Goal: Complete application form

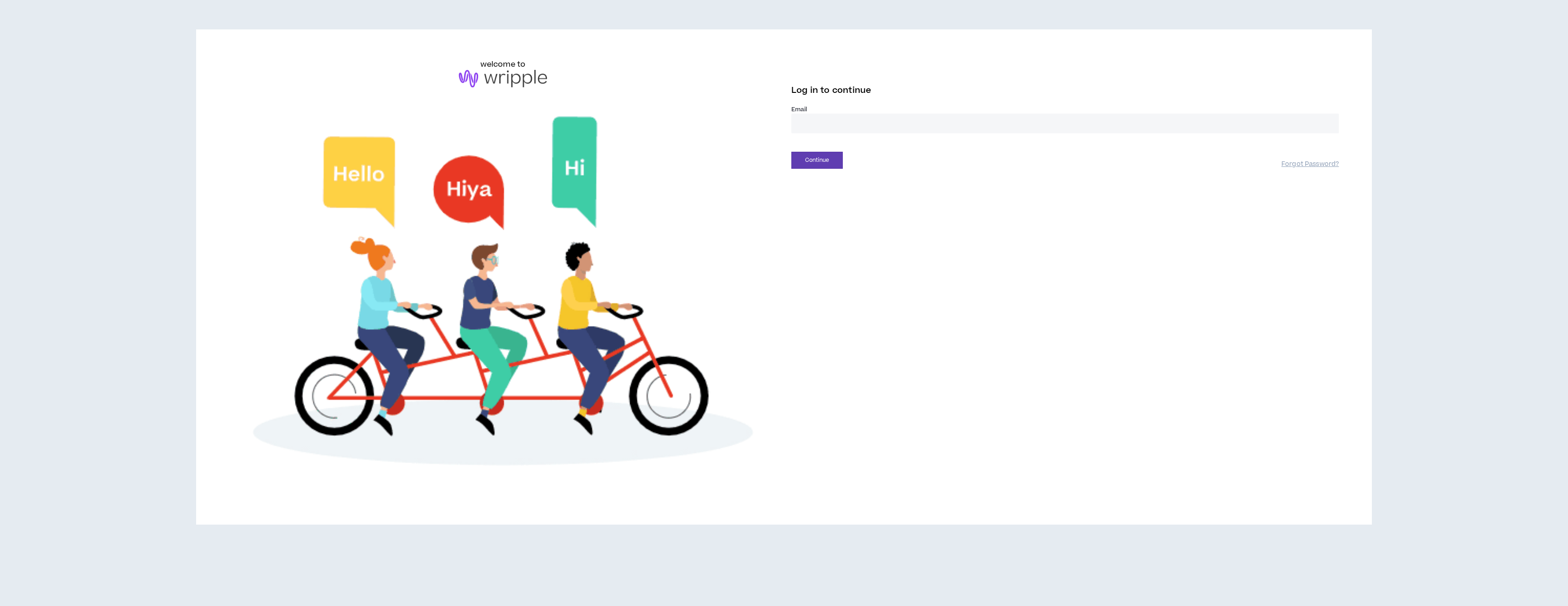
click at [812, 121] on input "email" at bounding box center [1065, 123] width 547 height 19
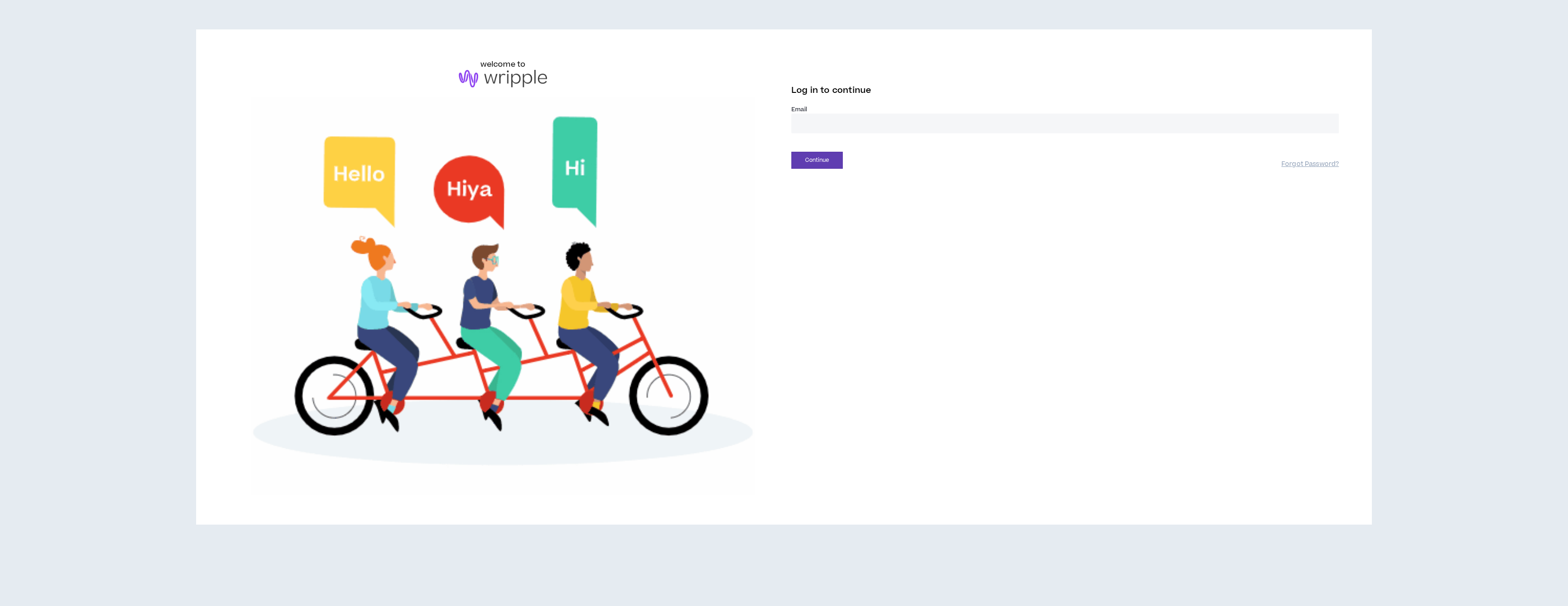
type input "**********"
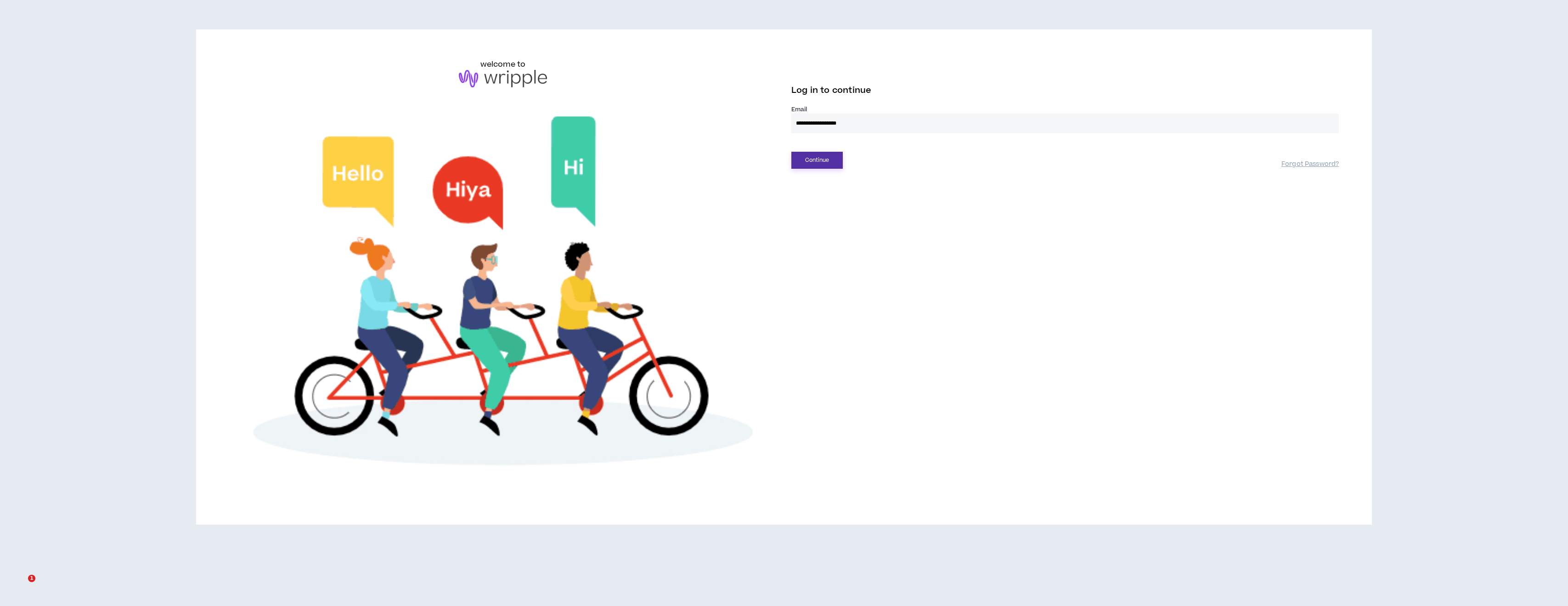
click at [830, 163] on button "Continue" at bounding box center [817, 160] width 51 height 17
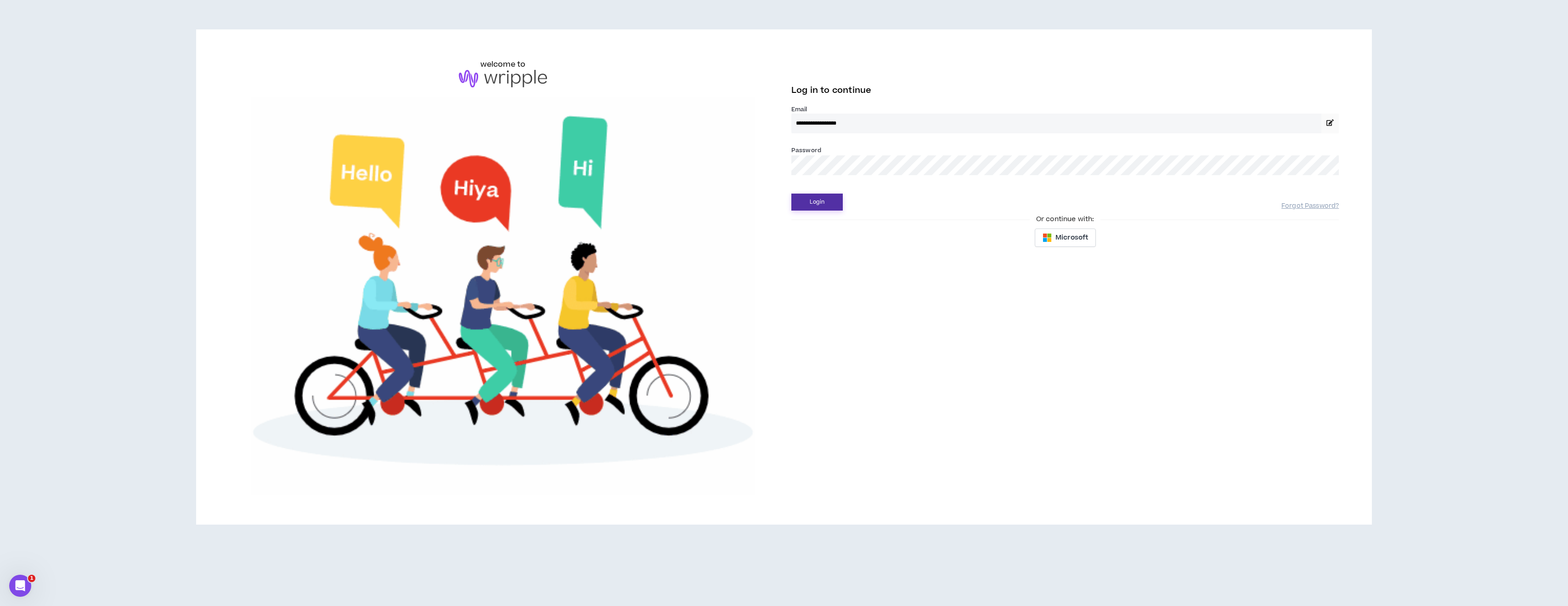
click at [828, 198] on button "Login" at bounding box center [817, 202] width 51 height 17
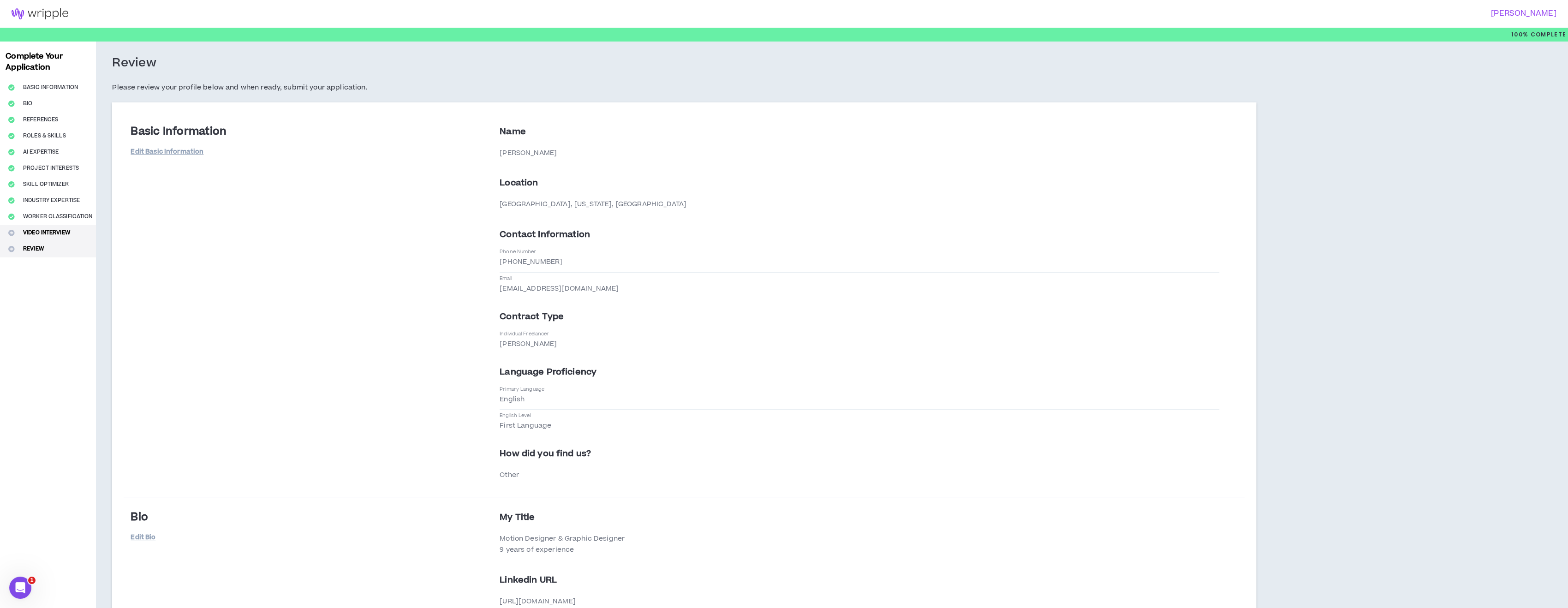
click at [48, 234] on button "Video Interview" at bounding box center [48, 233] width 96 height 16
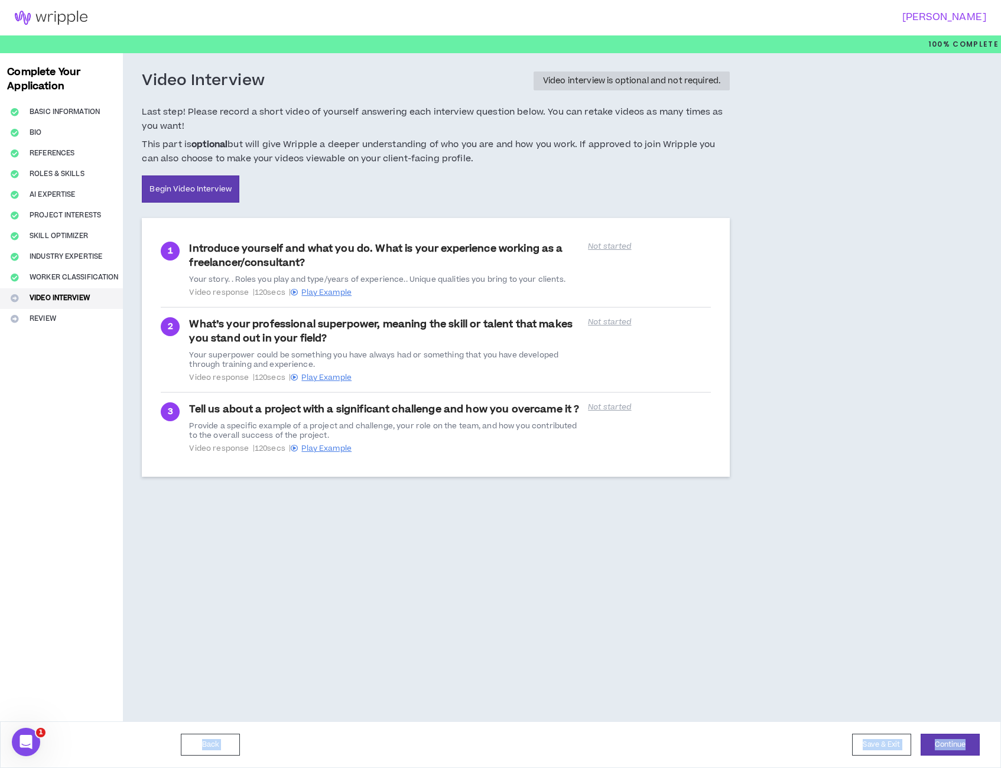
drag, startPoint x: 1000, startPoint y: 757, endPoint x: 795, endPoint y: 433, distance: 383.3
click at [795, 433] on div "100% Complete Complete Your Application Basic Information Bio References Roles …" at bounding box center [500, 401] width 1001 height 733
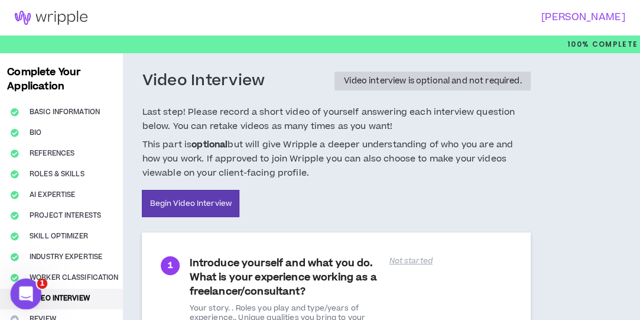
click at [17, 294] on icon "Open Intercom Messenger" at bounding box center [25, 292] width 20 height 20
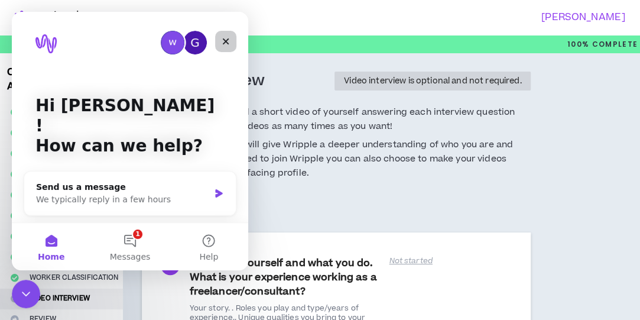
click at [223, 44] on icon "Close" at bounding box center [226, 41] width 7 height 7
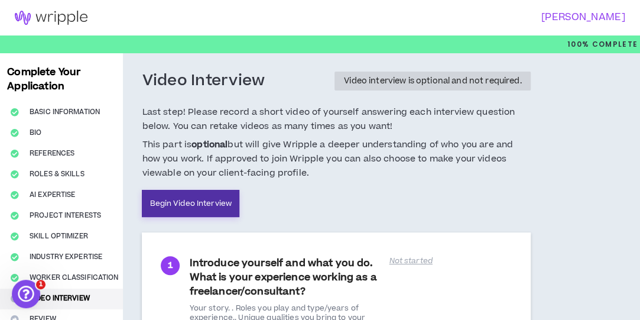
click at [204, 193] on link "Begin Video Interview" at bounding box center [191, 203] width 98 height 27
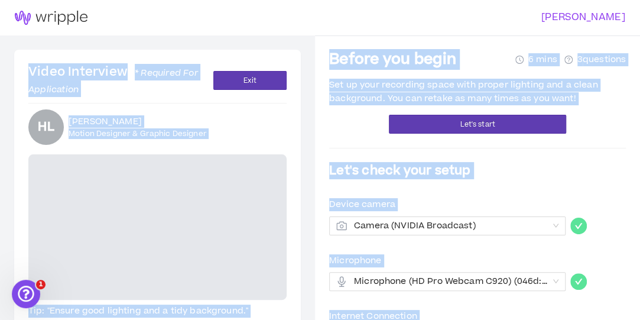
click at [515, 198] on div "Device camera" at bounding box center [477, 204] width 297 height 13
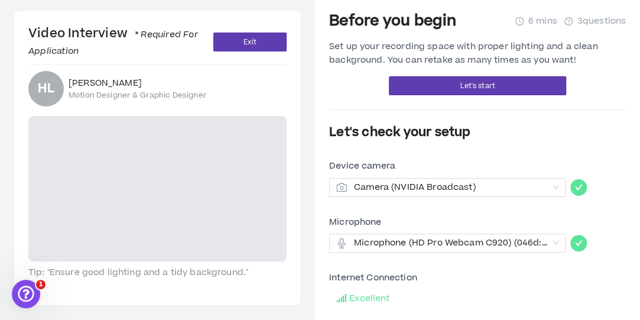
scroll to position [40, 0]
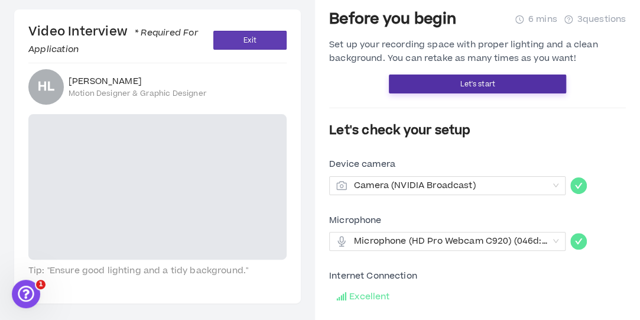
click at [451, 82] on button "Let's start" at bounding box center [477, 83] width 177 height 19
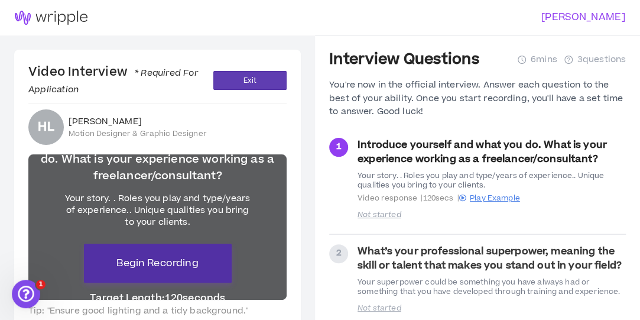
click at [165, 257] on span "Begin Recording" at bounding box center [157, 263] width 82 height 14
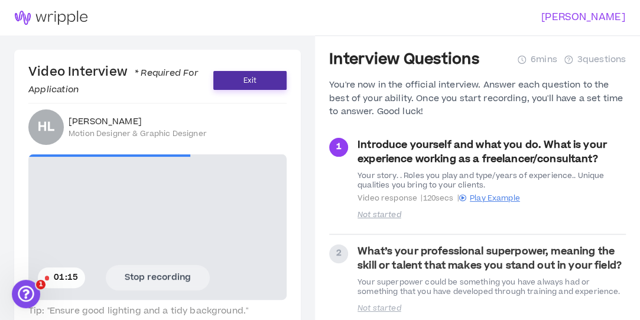
click at [262, 72] on button "Exit" at bounding box center [249, 80] width 73 height 19
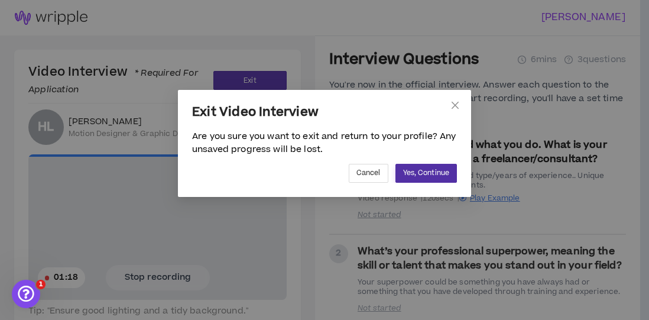
click at [417, 169] on span "Yes, Continue" at bounding box center [426, 172] width 46 height 11
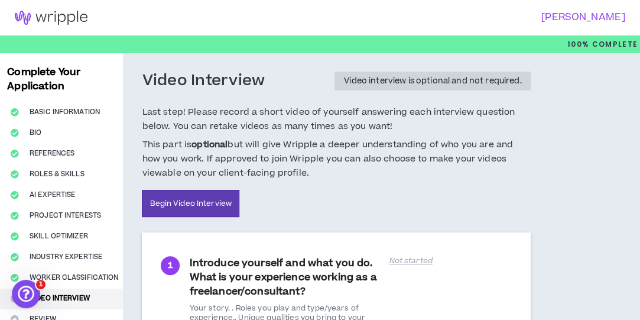
scroll to position [118, 0]
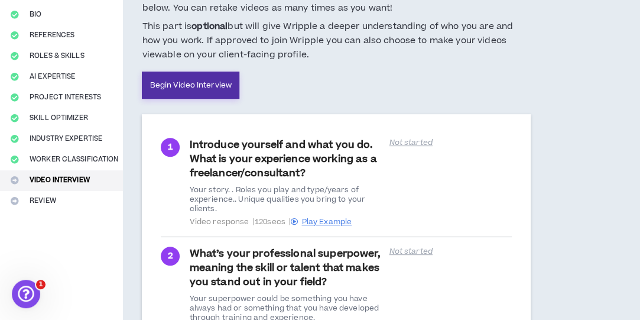
click at [157, 87] on link "Begin Video Interview" at bounding box center [191, 85] width 98 height 27
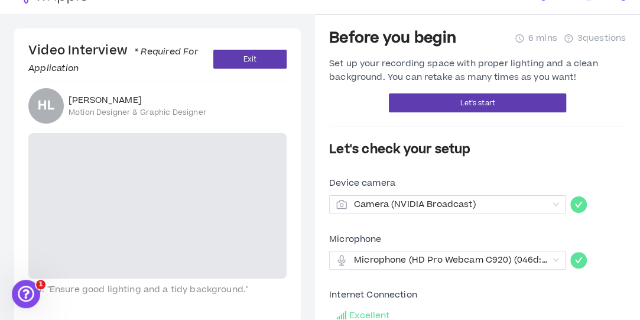
scroll to position [40, 0]
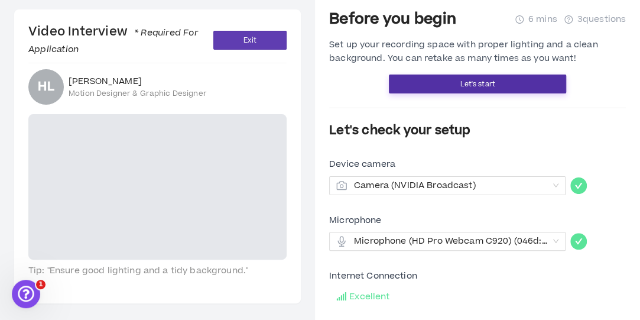
click at [417, 80] on button "Let's start" at bounding box center [477, 83] width 177 height 19
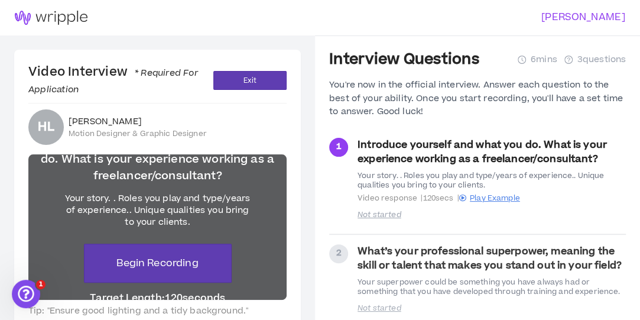
scroll to position [113, 0]
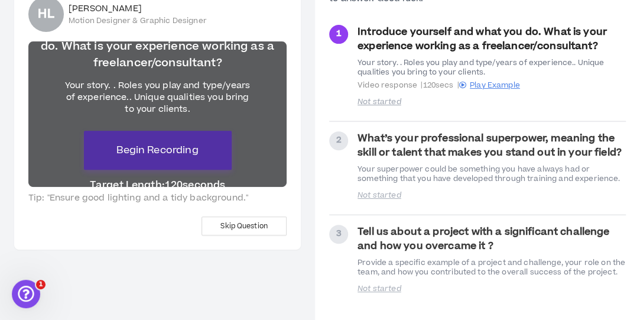
click at [174, 153] on span "Begin Recording" at bounding box center [157, 150] width 82 height 14
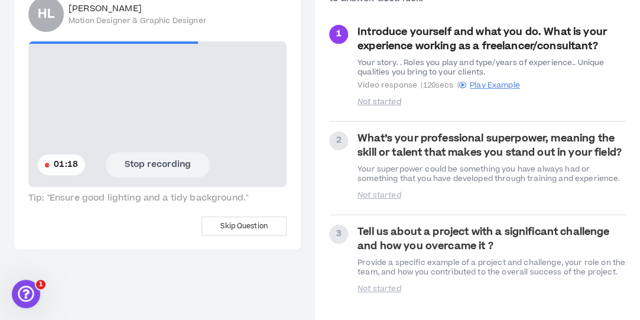
click at [157, 160] on button "Stop recording" at bounding box center [158, 164] width 104 height 25
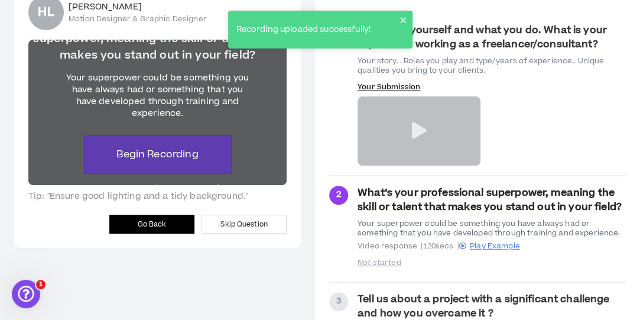
scroll to position [118, 0]
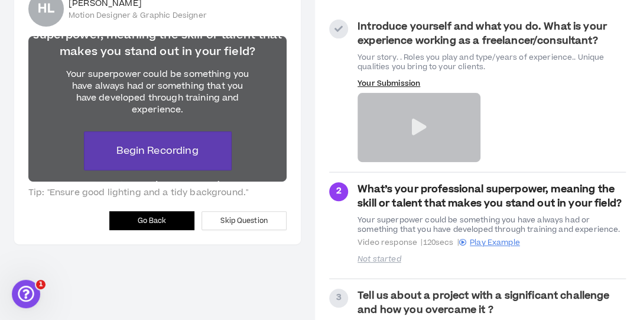
click at [420, 127] on icon at bounding box center [418, 127] width 15 height 17
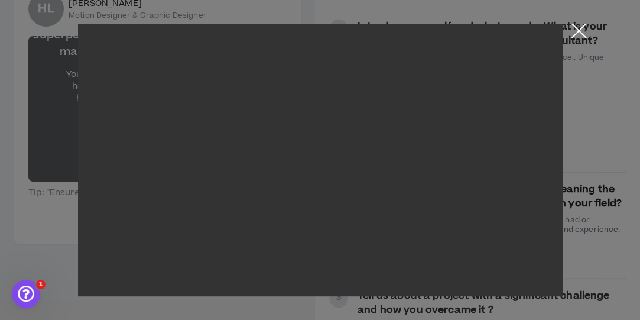
click at [577, 32] on button "Close the modal by clicking here" at bounding box center [578, 34] width 21 height 21
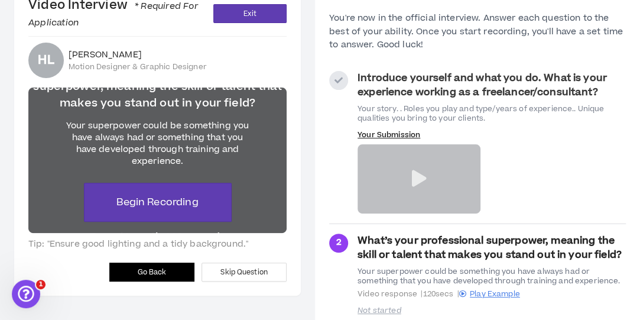
scroll to position [59, 0]
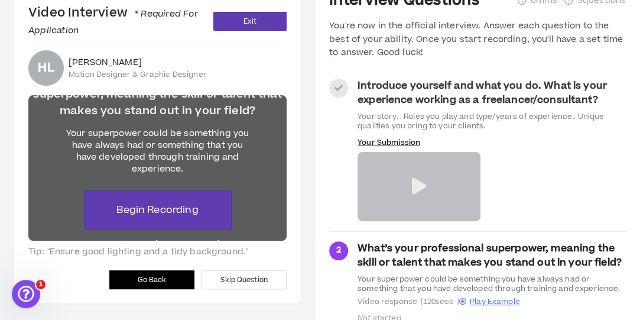
click at [151, 277] on span "Go Back" at bounding box center [152, 279] width 29 height 11
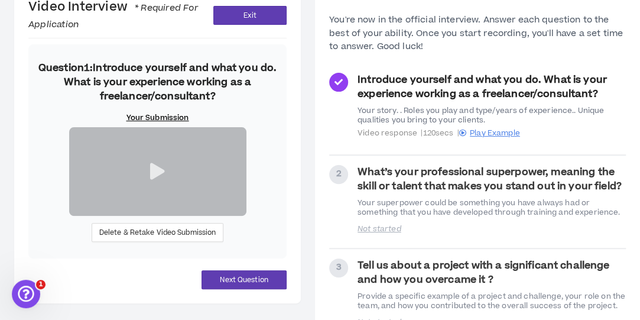
scroll to position [59, 0]
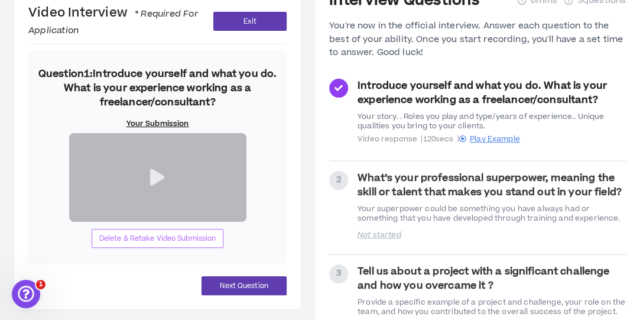
click at [157, 248] on button "Delete & Retake Video Submission" at bounding box center [158, 238] width 132 height 19
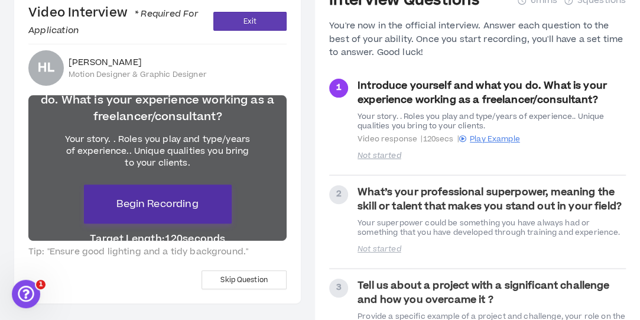
click at [154, 202] on span "Begin Recording" at bounding box center [157, 204] width 82 height 14
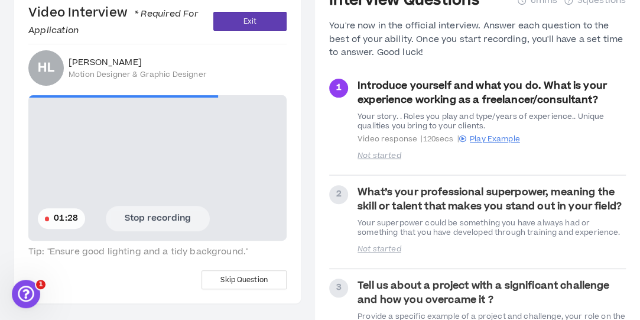
click at [143, 212] on button "Stop recording" at bounding box center [158, 218] width 104 height 25
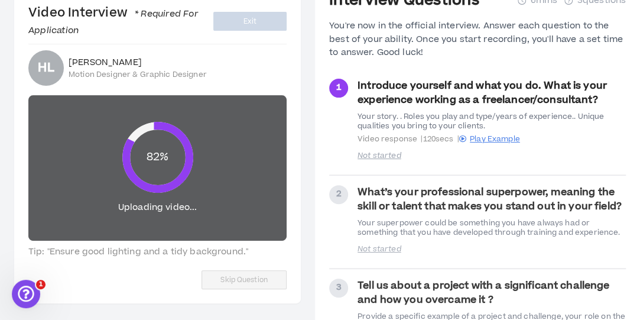
scroll to position [0, 0]
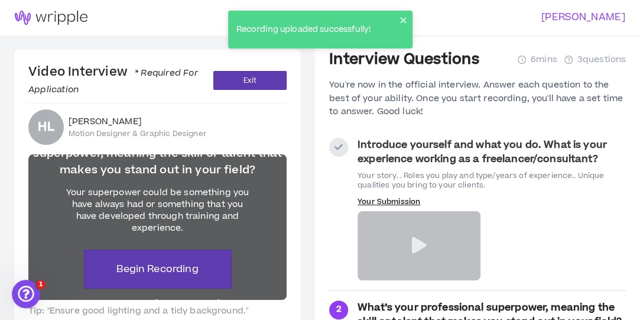
click at [418, 241] on icon at bounding box center [418, 245] width 15 height 17
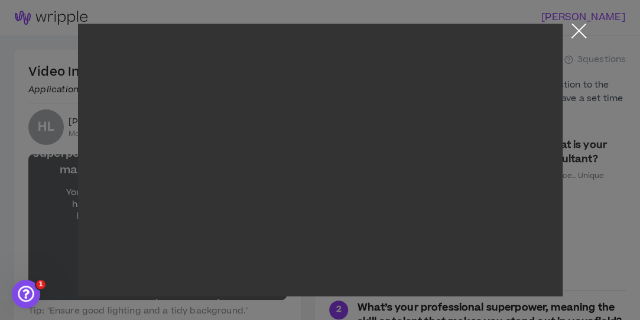
click at [576, 34] on button "Close the modal by clicking here" at bounding box center [578, 34] width 21 height 21
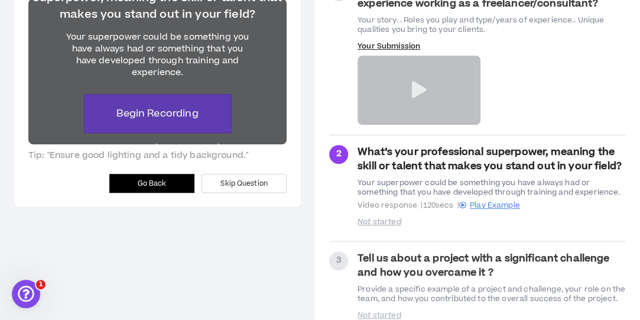
scroll to position [177, 0]
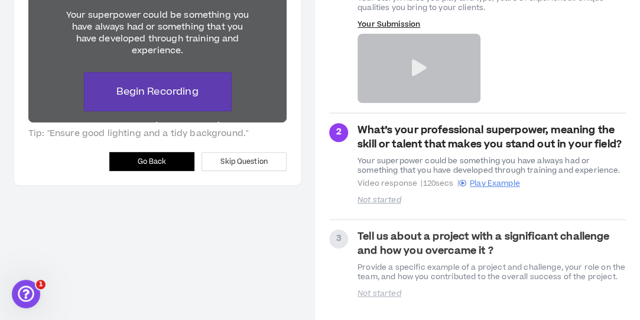
click at [220, 231] on main "Video Interview * Required For Application Exit [PERSON_NAME] Motion Designer &…" at bounding box center [157, 92] width 315 height 468
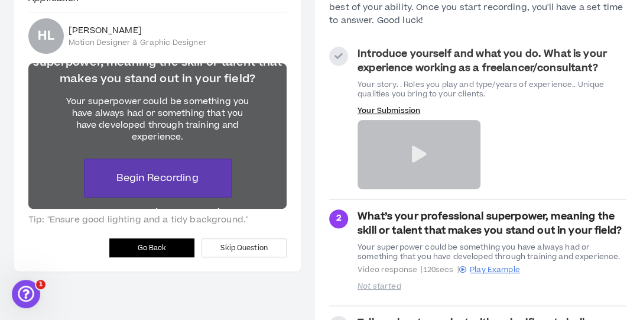
scroll to position [118, 0]
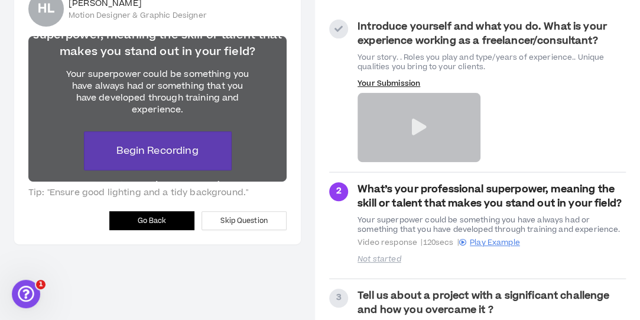
click at [419, 125] on icon at bounding box center [418, 127] width 15 height 17
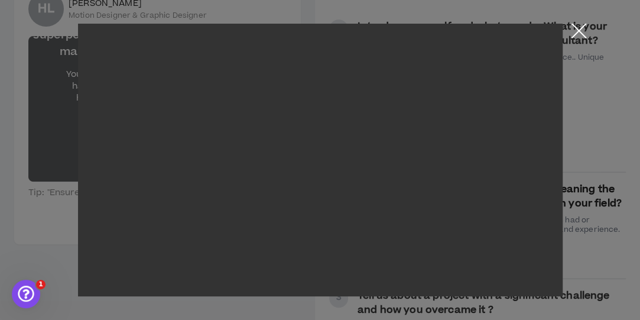
click at [578, 35] on button "Close the modal by clicking here" at bounding box center [578, 34] width 21 height 21
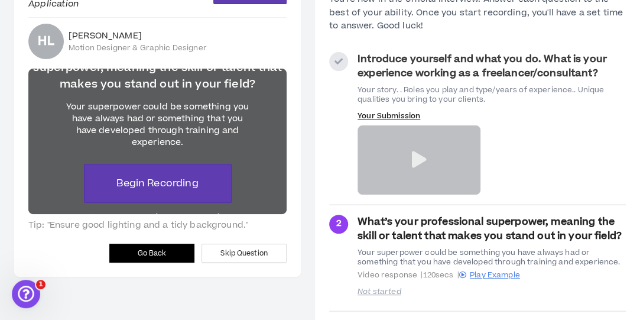
scroll to position [59, 0]
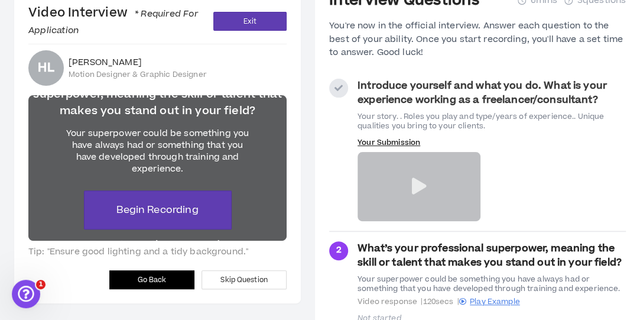
click at [541, 139] on div "Your Submission" at bounding box center [492, 179] width 268 height 83
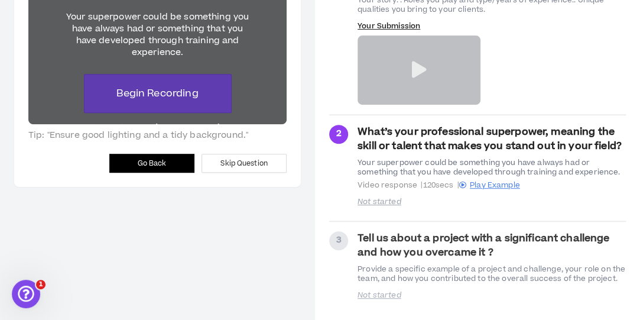
scroll to position [182, 0]
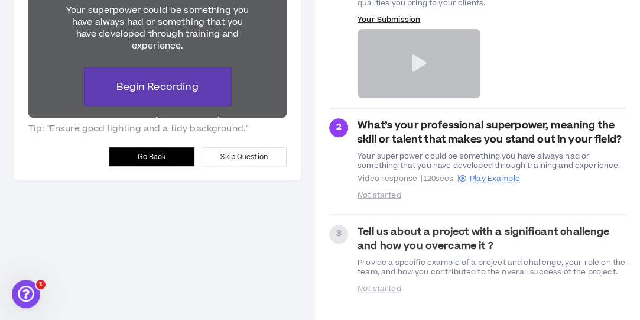
click at [148, 155] on span "Go Back" at bounding box center [152, 156] width 29 height 11
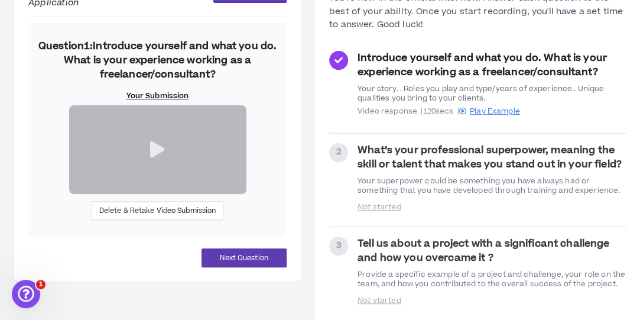
scroll to position [118, 0]
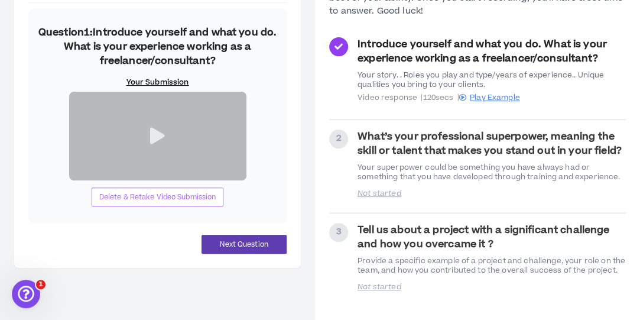
click at [195, 203] on span "Delete & Retake Video Submission" at bounding box center [157, 196] width 117 height 11
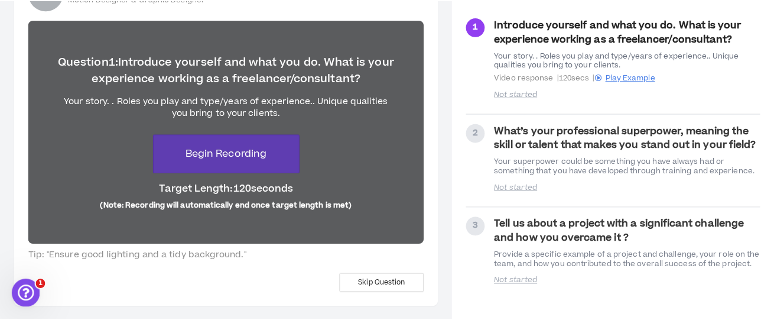
scroll to position [117, 0]
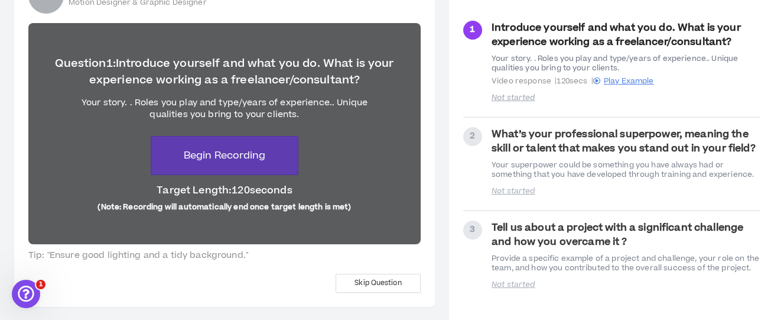
click at [226, 294] on div "Video Interview * Required For Application Exit [PERSON_NAME] Motion Designer &…" at bounding box center [224, 120] width 421 height 374
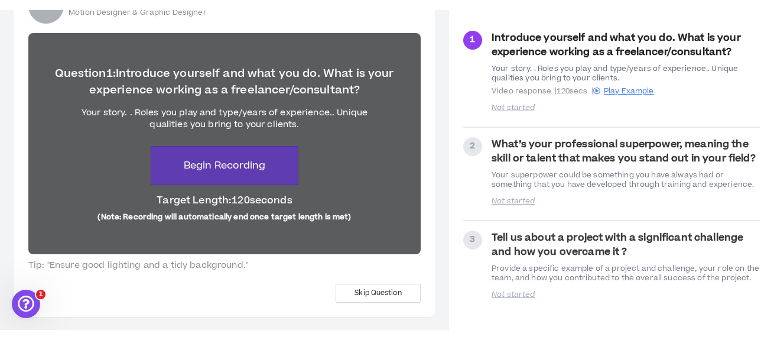
scroll to position [98, 0]
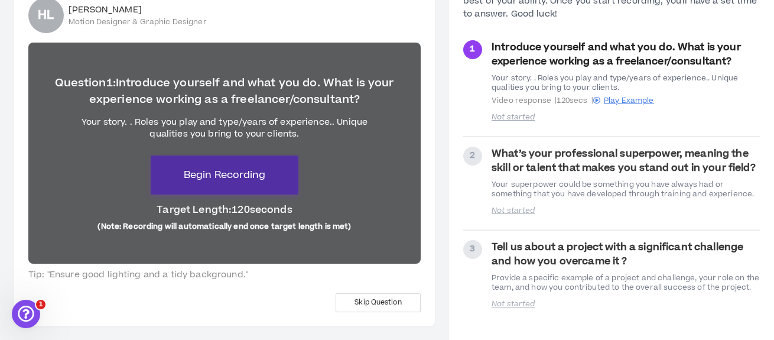
drag, startPoint x: 272, startPoint y: 168, endPoint x: 665, endPoint y: 173, distance: 393.0
click at [273, 168] on button "Begin Recording" at bounding box center [225, 174] width 148 height 39
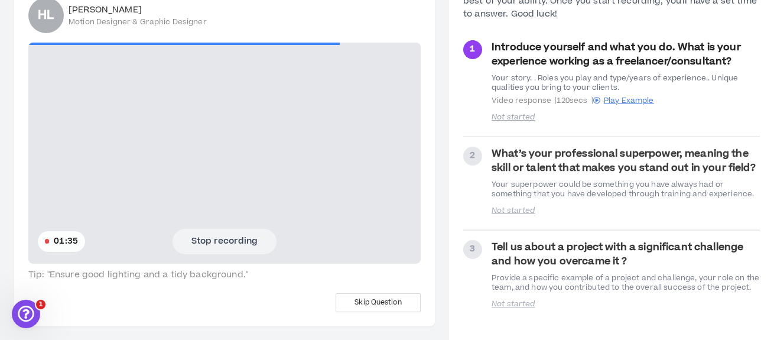
click at [202, 245] on button "Stop recording" at bounding box center [225, 241] width 104 height 25
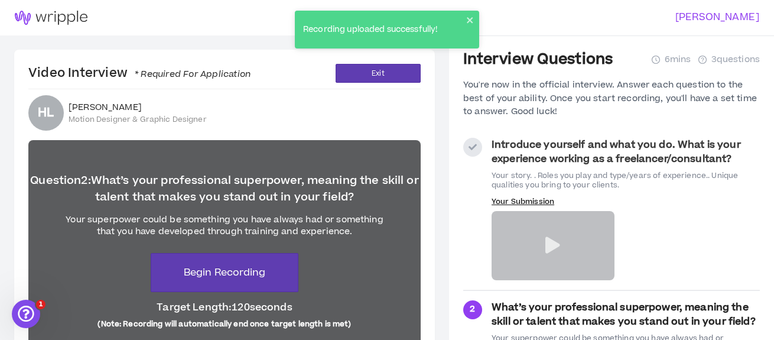
click at [557, 241] on icon at bounding box center [552, 245] width 15 height 17
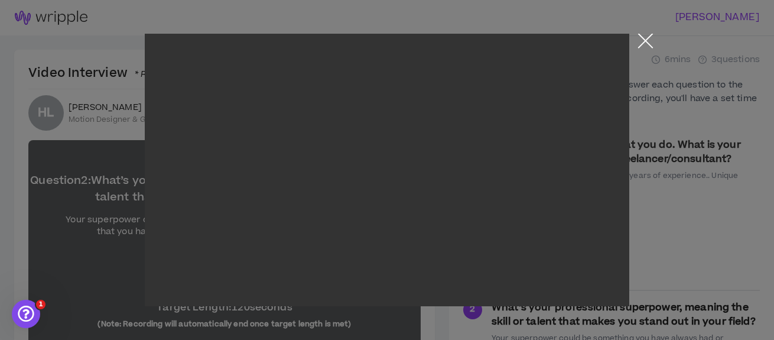
click at [644, 43] on button "Close the modal by clicking here" at bounding box center [645, 44] width 21 height 21
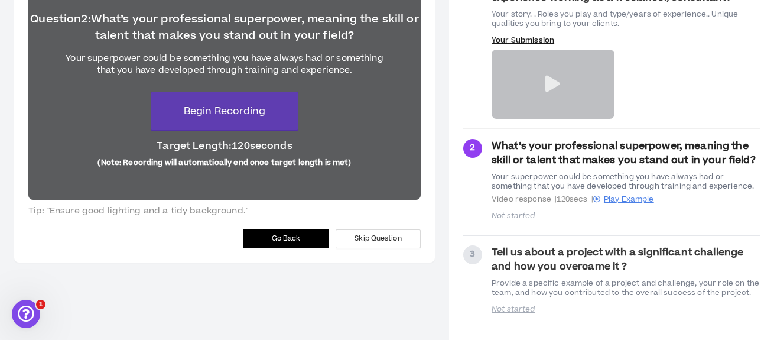
scroll to position [162, 0]
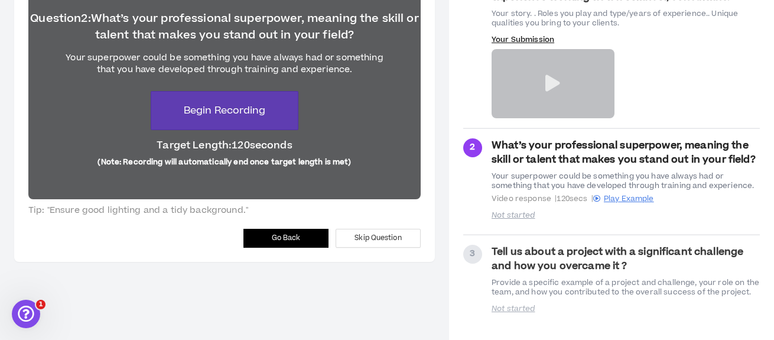
click at [106, 265] on main "Video Interview * Required For Application Exit [PERSON_NAME] Motion Designer &…" at bounding box center [224, 108] width 449 height 468
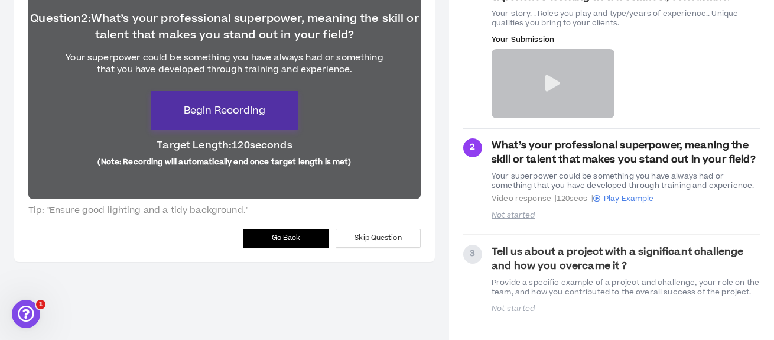
drag, startPoint x: 268, startPoint y: 94, endPoint x: 274, endPoint y: 95, distance: 6.0
click at [268, 95] on button "Begin Recording" at bounding box center [225, 110] width 148 height 39
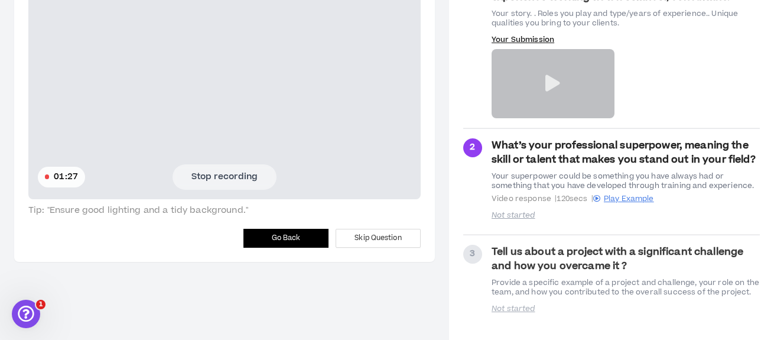
click at [182, 173] on button "Stop recording" at bounding box center [225, 176] width 104 height 25
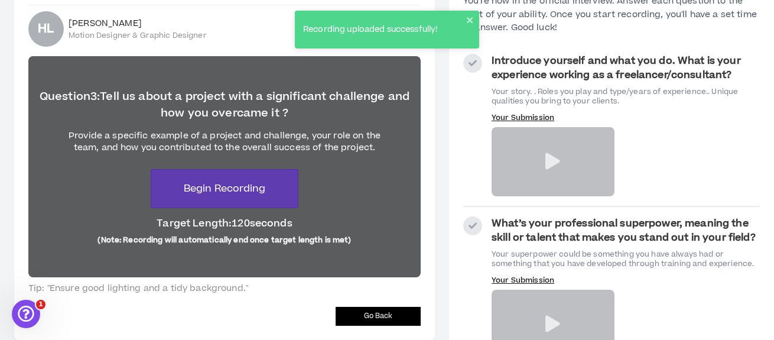
scroll to position [177, 0]
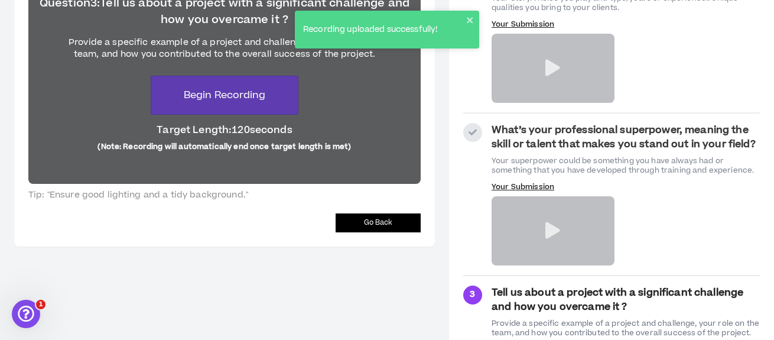
click at [537, 183] on p "Your Submission" at bounding box center [553, 186] width 123 height 9
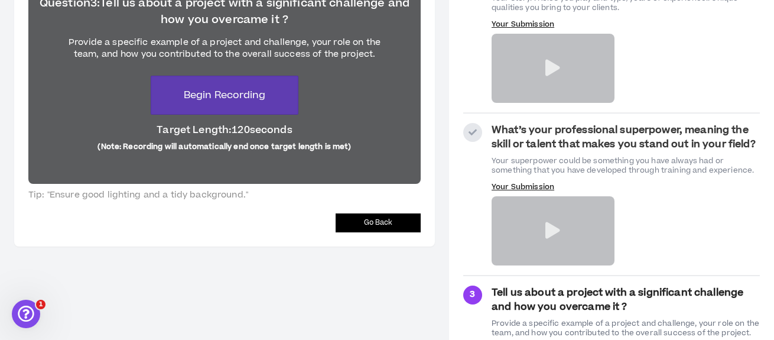
click at [543, 229] on div at bounding box center [553, 230] width 123 height 69
click at [535, 187] on p "Your Submission" at bounding box center [553, 186] width 123 height 9
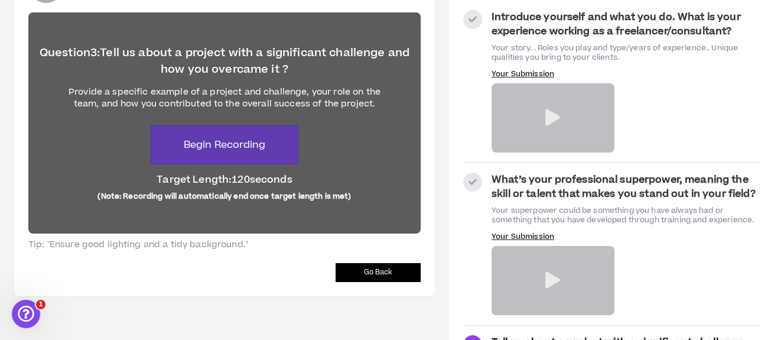
scroll to position [59, 0]
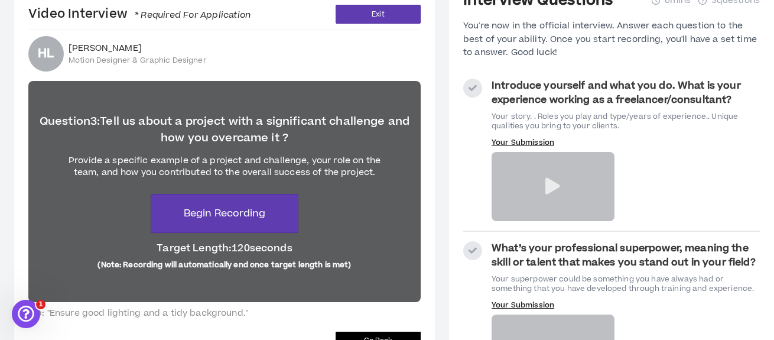
click at [548, 141] on p "Your Submission" at bounding box center [553, 142] width 123 height 9
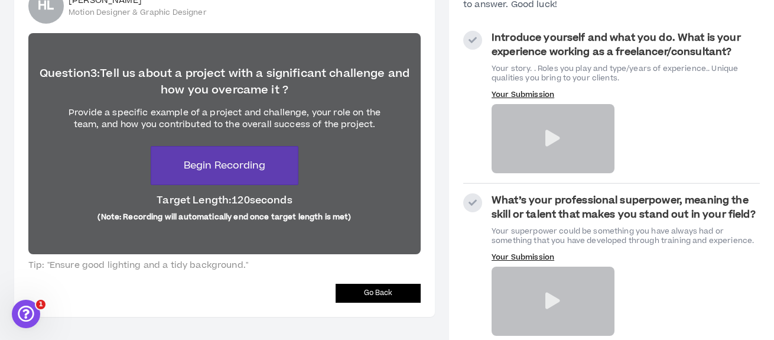
scroll to position [231, 0]
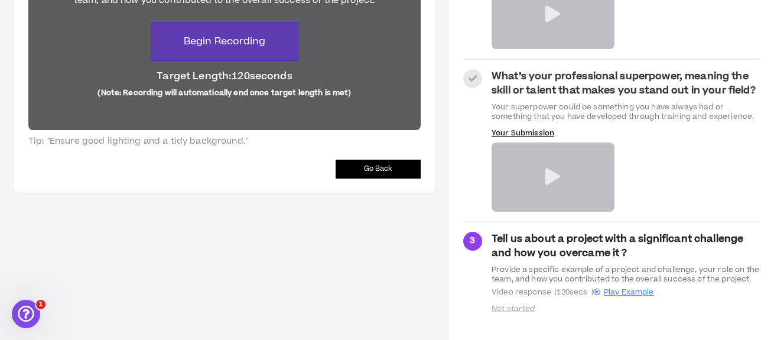
click at [567, 166] on div at bounding box center [553, 176] width 123 height 69
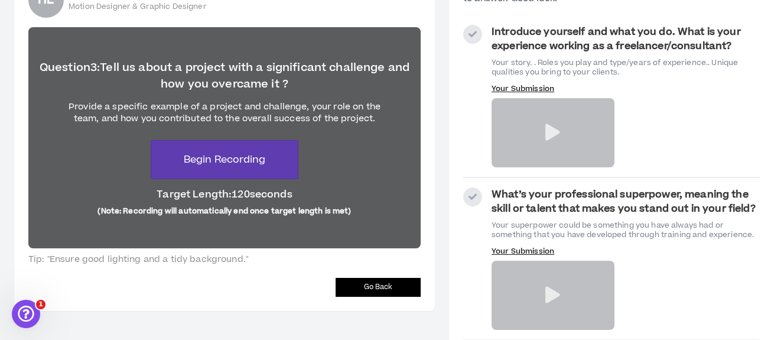
click at [554, 299] on icon at bounding box center [552, 295] width 15 height 17
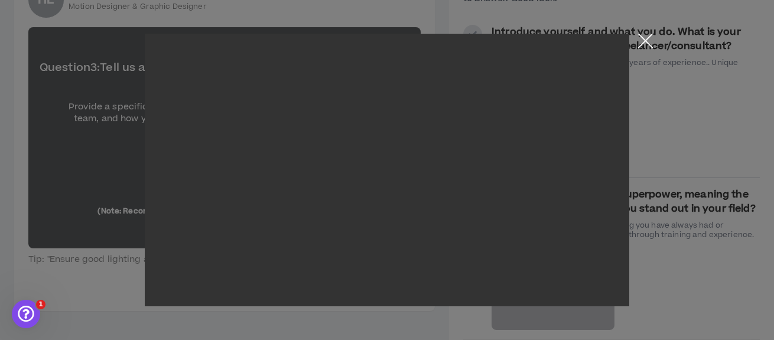
click at [642, 40] on button "Close the modal by clicking here" at bounding box center [645, 44] width 21 height 21
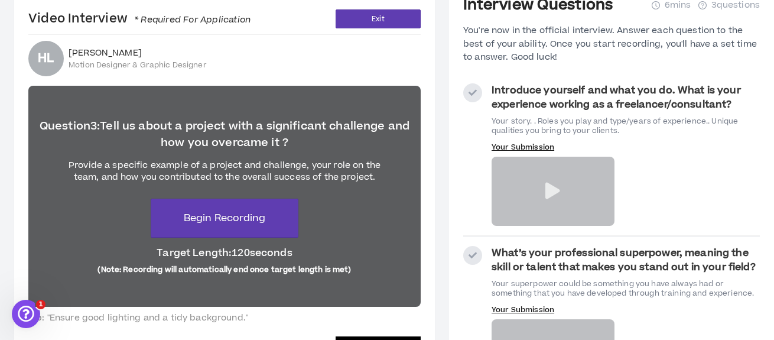
scroll to position [54, 0]
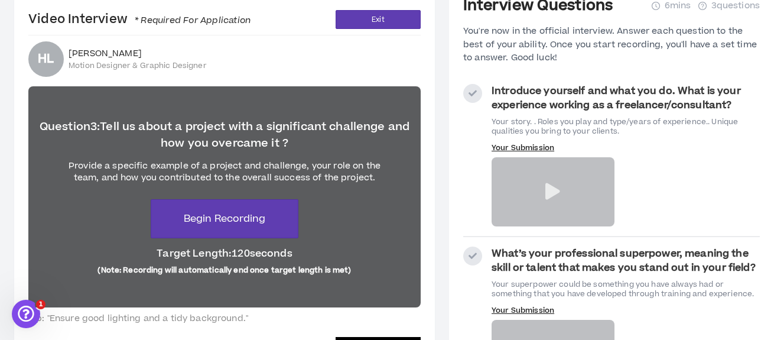
click at [551, 189] on icon at bounding box center [552, 191] width 15 height 17
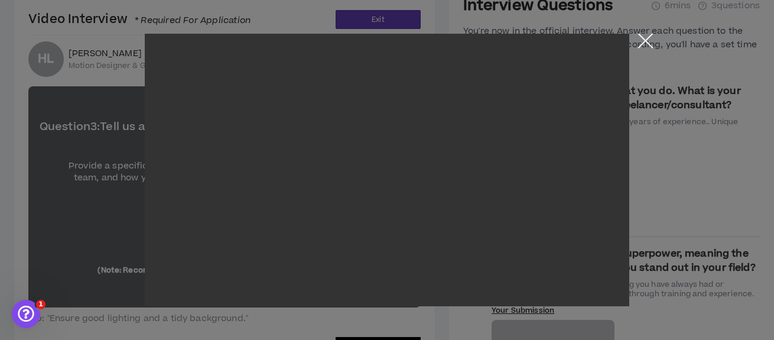
click at [643, 40] on button "Close the modal by clicking here" at bounding box center [645, 44] width 21 height 21
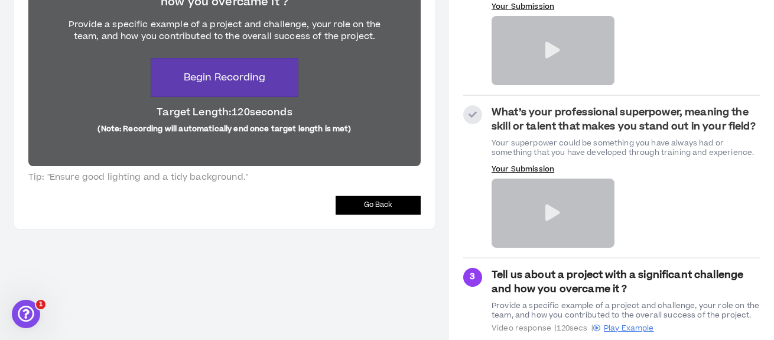
scroll to position [231, 0]
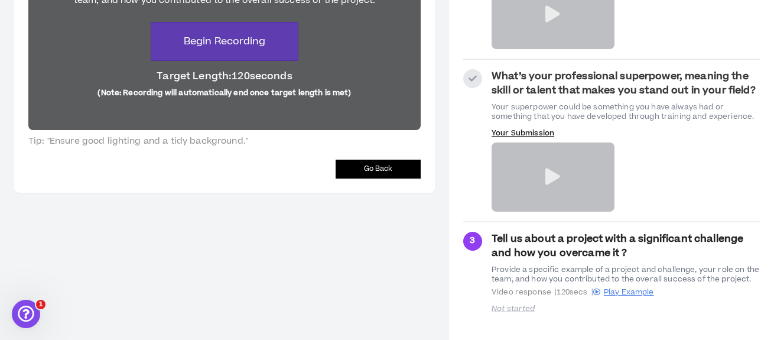
click at [550, 177] on icon at bounding box center [552, 176] width 15 height 17
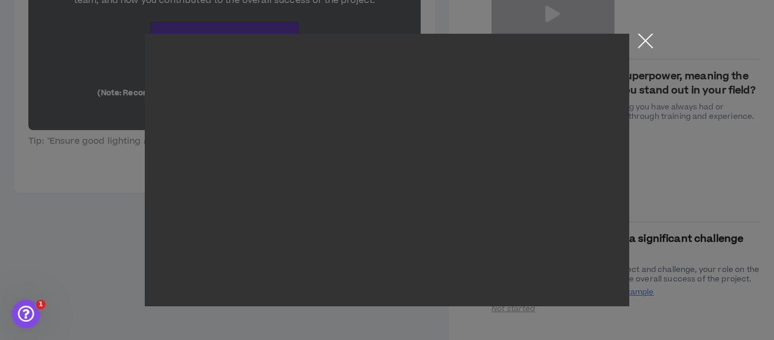
click at [641, 41] on button "Close the modal by clicking here" at bounding box center [645, 44] width 21 height 21
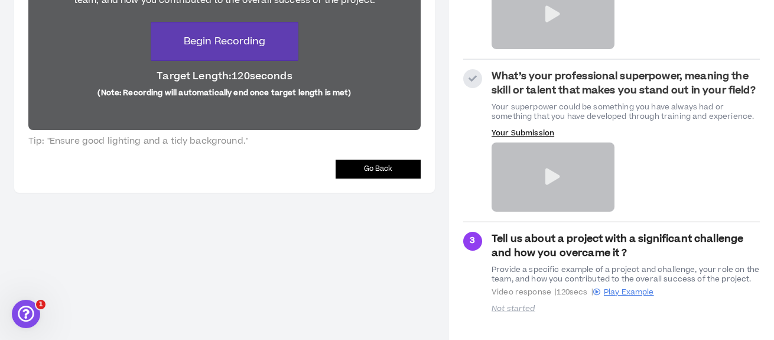
click at [90, 234] on main "Video Interview * Required For Application Exit [PERSON_NAME] Motion Designer &…" at bounding box center [224, 72] width 449 height 537
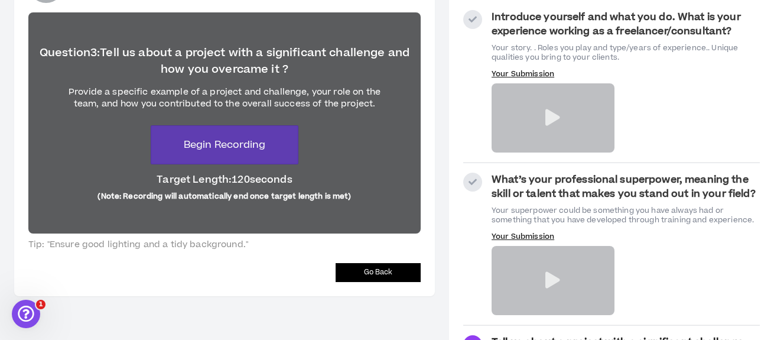
scroll to position [113, 0]
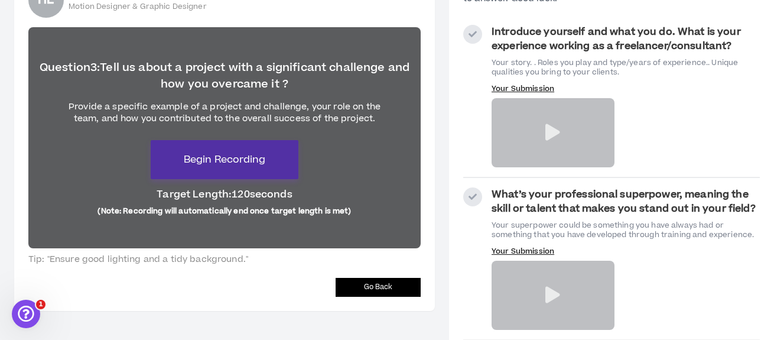
click at [290, 173] on button "Begin Recording" at bounding box center [225, 159] width 148 height 39
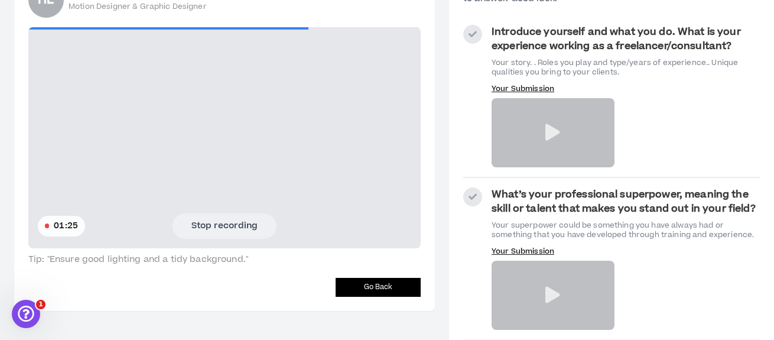
click at [67, 229] on span "01:25" at bounding box center [66, 225] width 24 height 13
click at [182, 213] on button "Stop recording" at bounding box center [225, 225] width 104 height 25
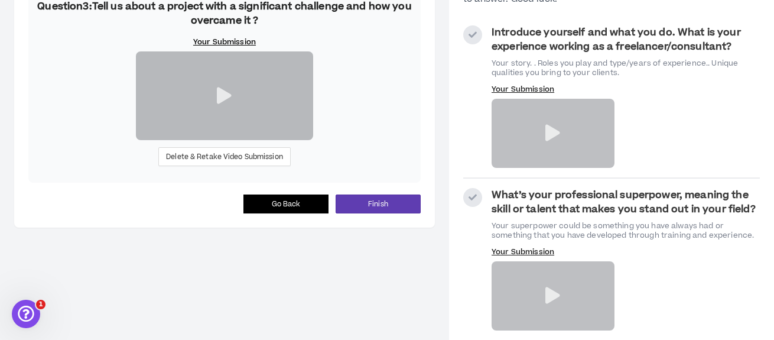
scroll to position [99, 0]
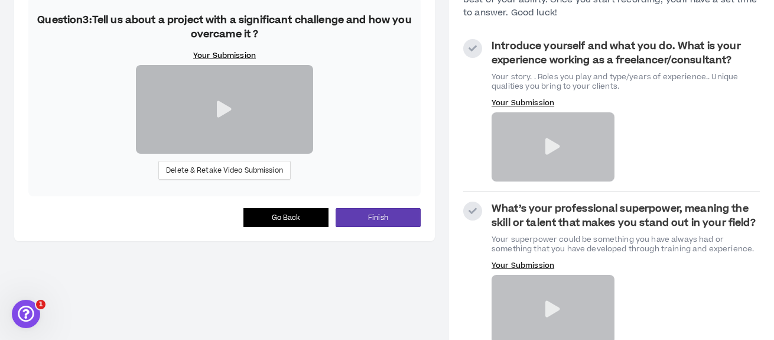
click at [222, 118] on icon at bounding box center [224, 109] width 15 height 17
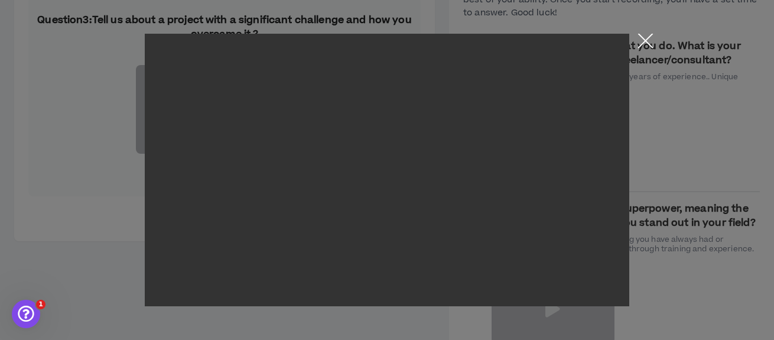
click at [646, 40] on button "Close the modal by clicking here" at bounding box center [645, 44] width 21 height 21
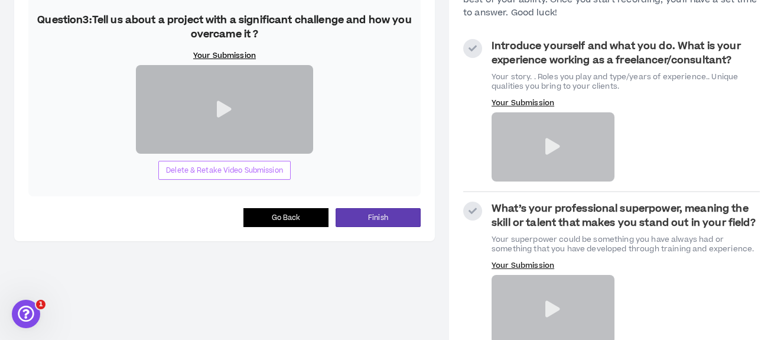
click at [203, 176] on span "Delete & Retake Video Submission" at bounding box center [224, 170] width 117 height 11
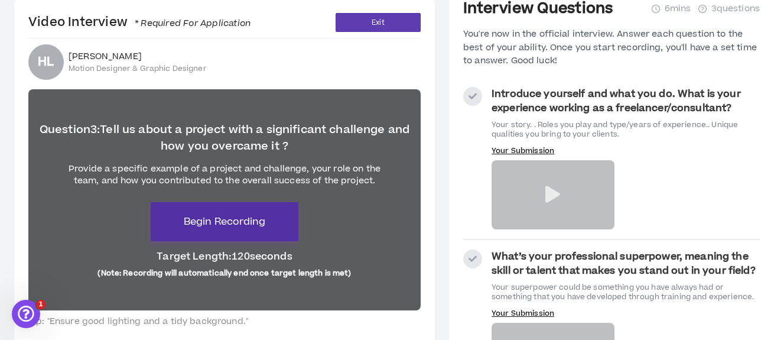
click at [274, 222] on button "Begin Recording" at bounding box center [225, 221] width 148 height 39
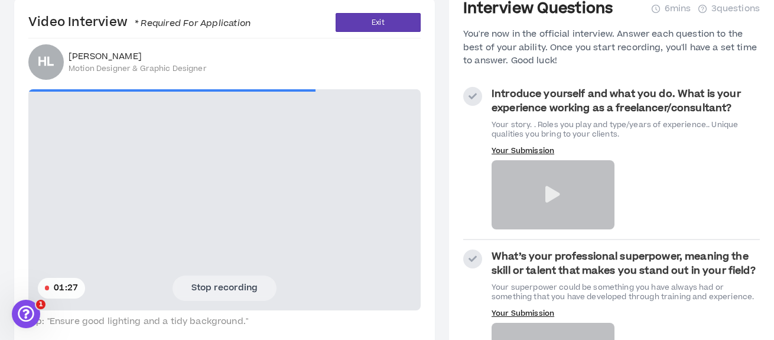
click at [50, 154] on video at bounding box center [224, 199] width 392 height 221
click at [240, 287] on button "Stop recording" at bounding box center [225, 287] width 104 height 25
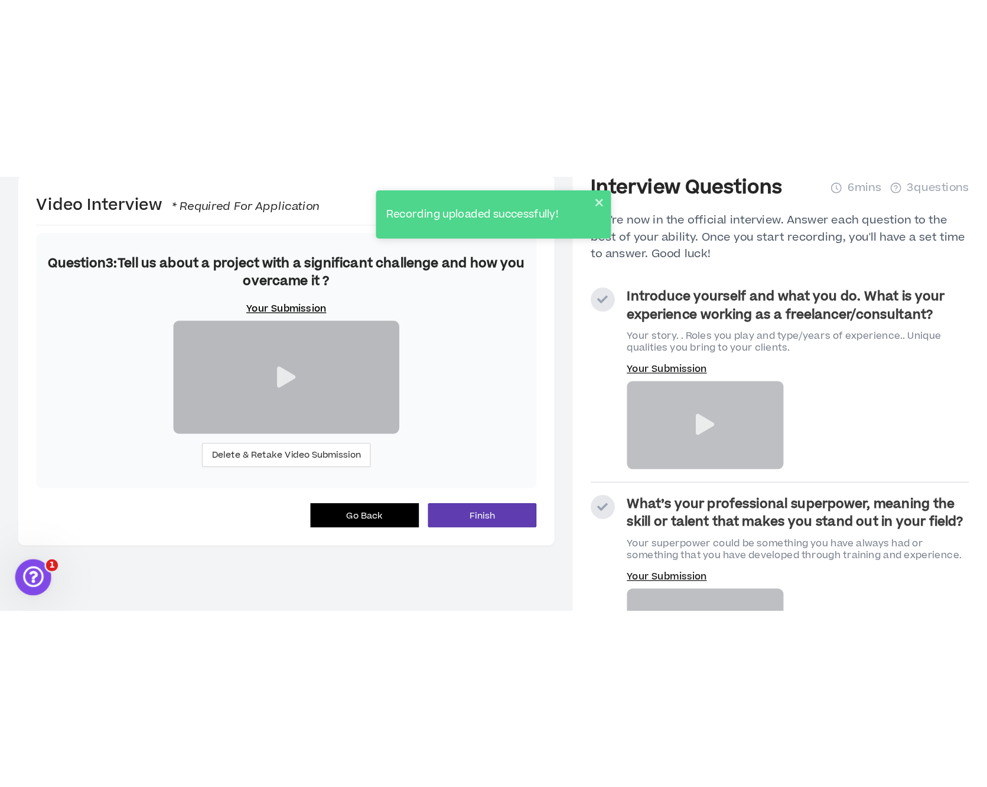
scroll to position [35, 0]
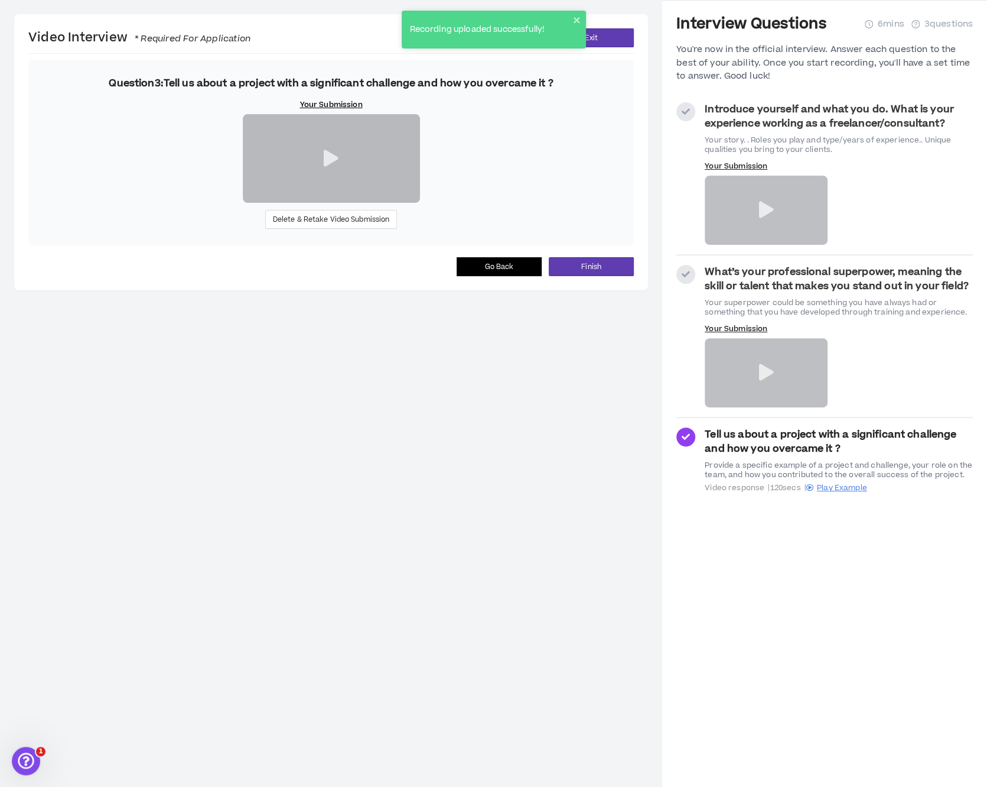
click at [320, 203] on div at bounding box center [331, 158] width 177 height 89
click at [323, 203] on div at bounding box center [331, 158] width 177 height 89
click at [329, 167] on icon at bounding box center [331, 158] width 15 height 17
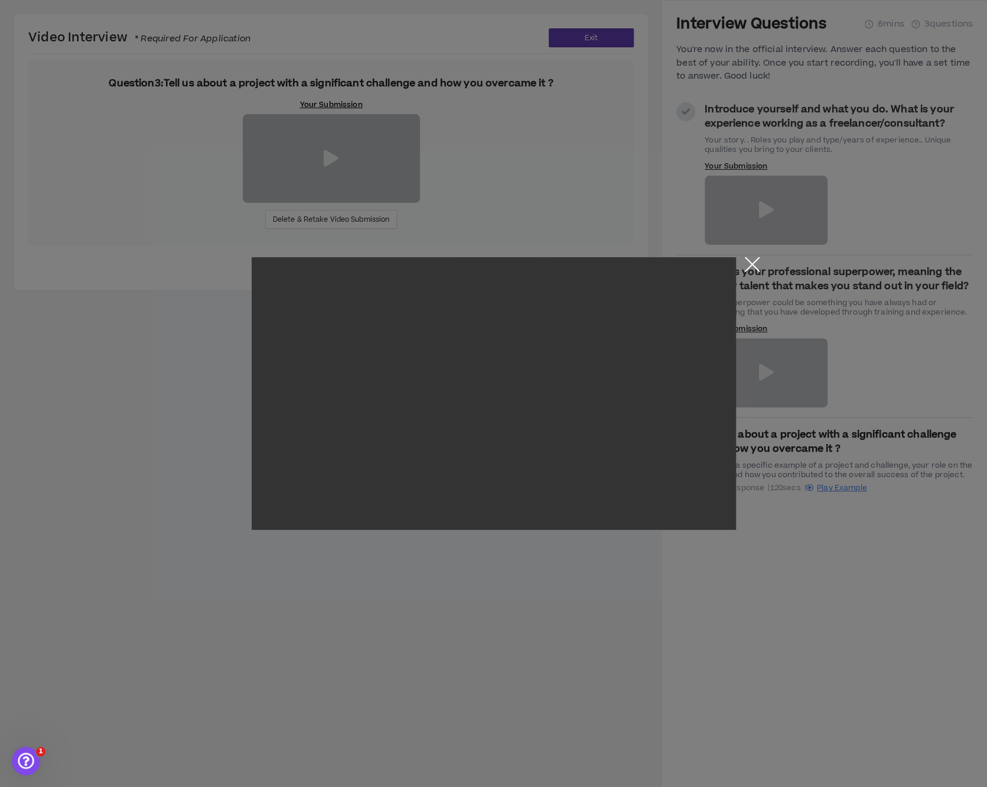
click at [751, 258] on button "Close the modal by clicking here" at bounding box center [752, 267] width 21 height 21
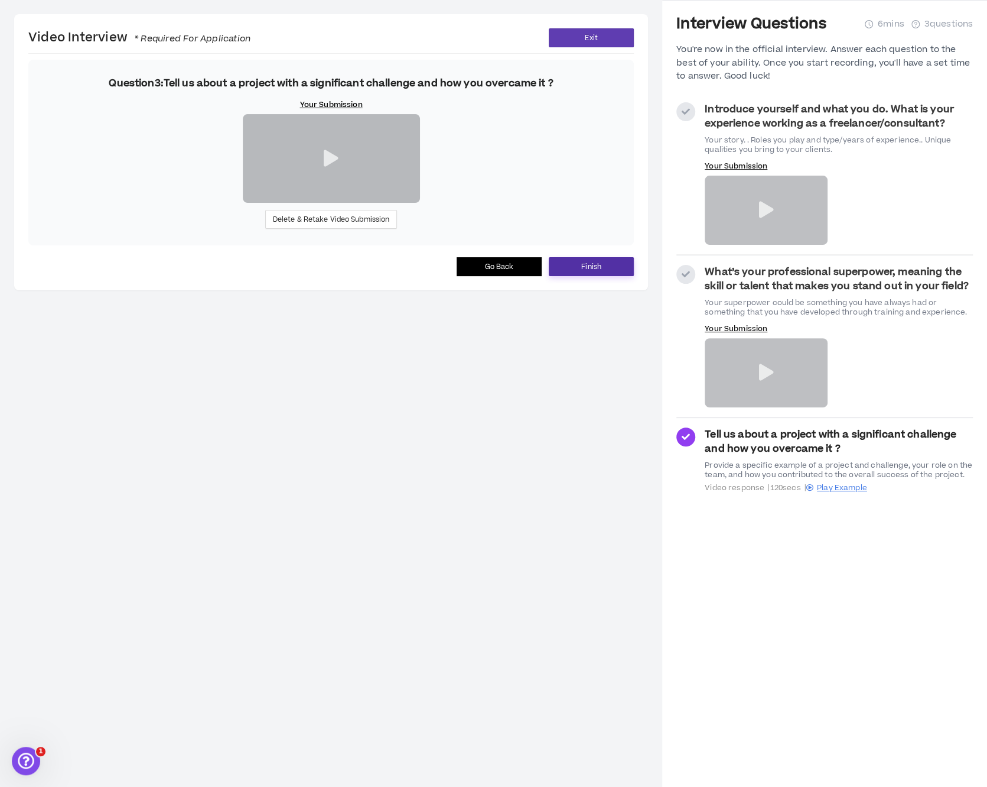
click at [600, 272] on span "Finish" at bounding box center [591, 266] width 20 height 11
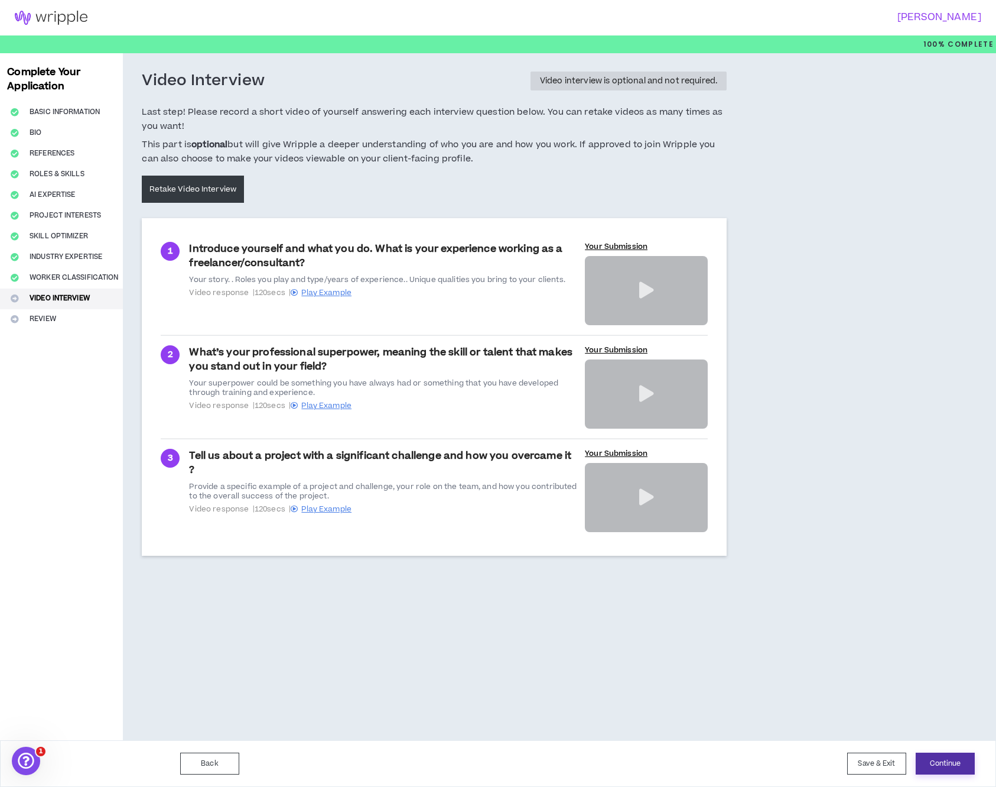
click at [947, 758] on button "Continue" at bounding box center [945, 763] width 59 height 22
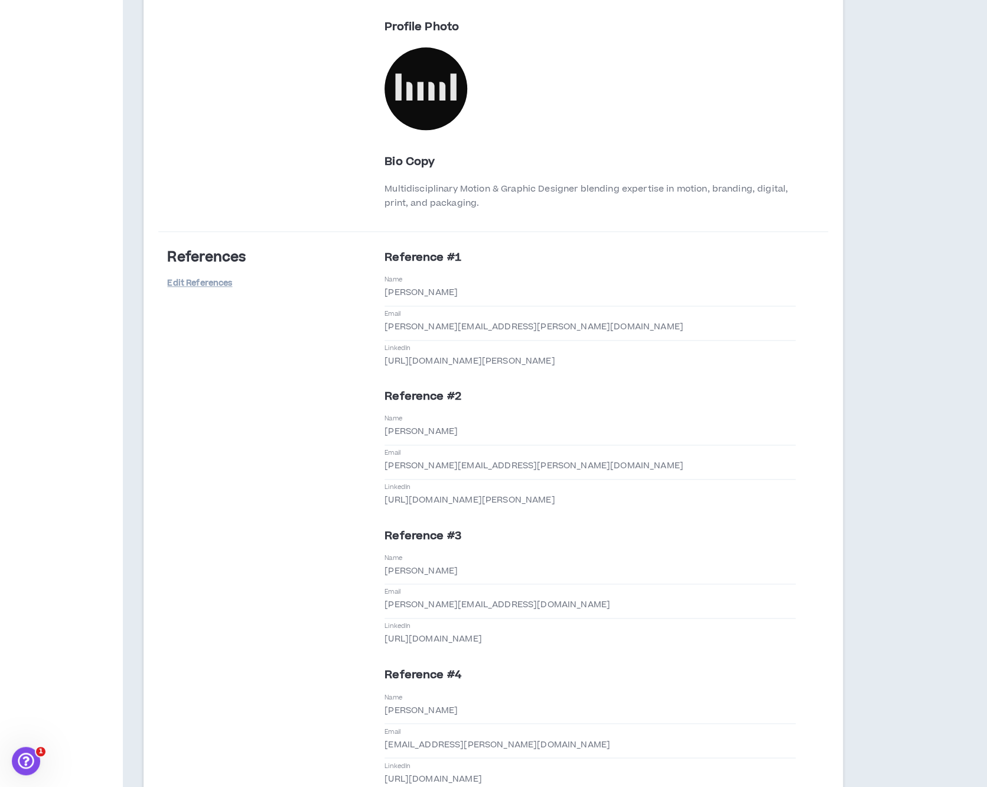
scroll to position [77, 0]
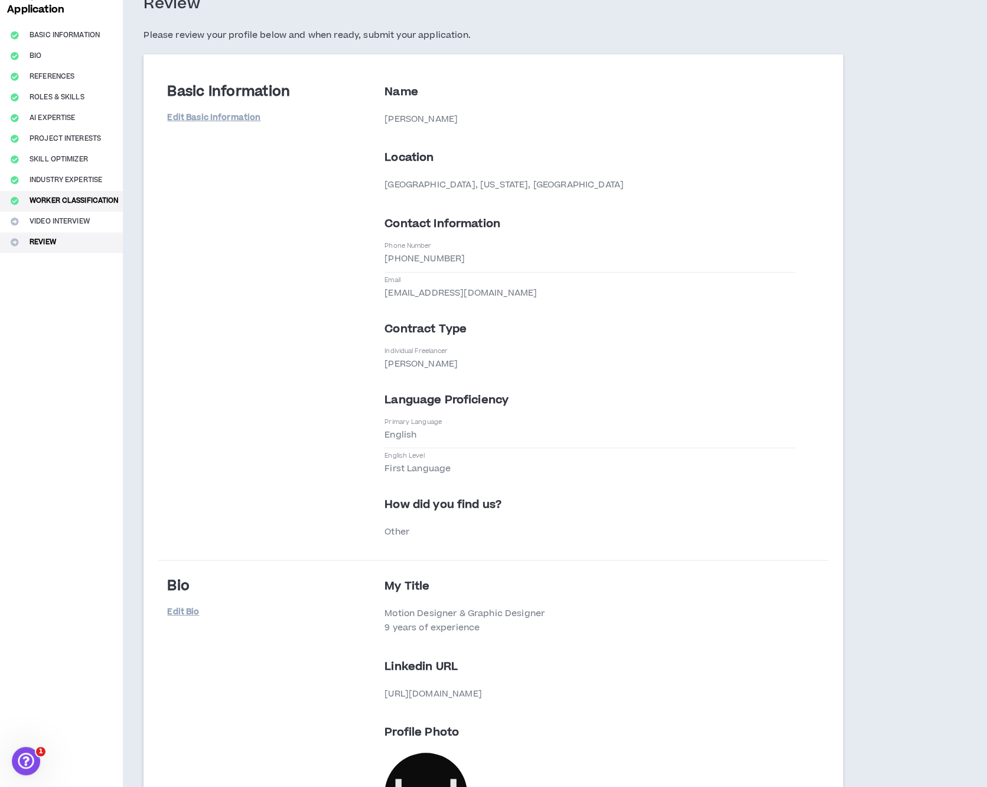
click at [89, 207] on button "Worker Classification" at bounding box center [61, 201] width 123 height 21
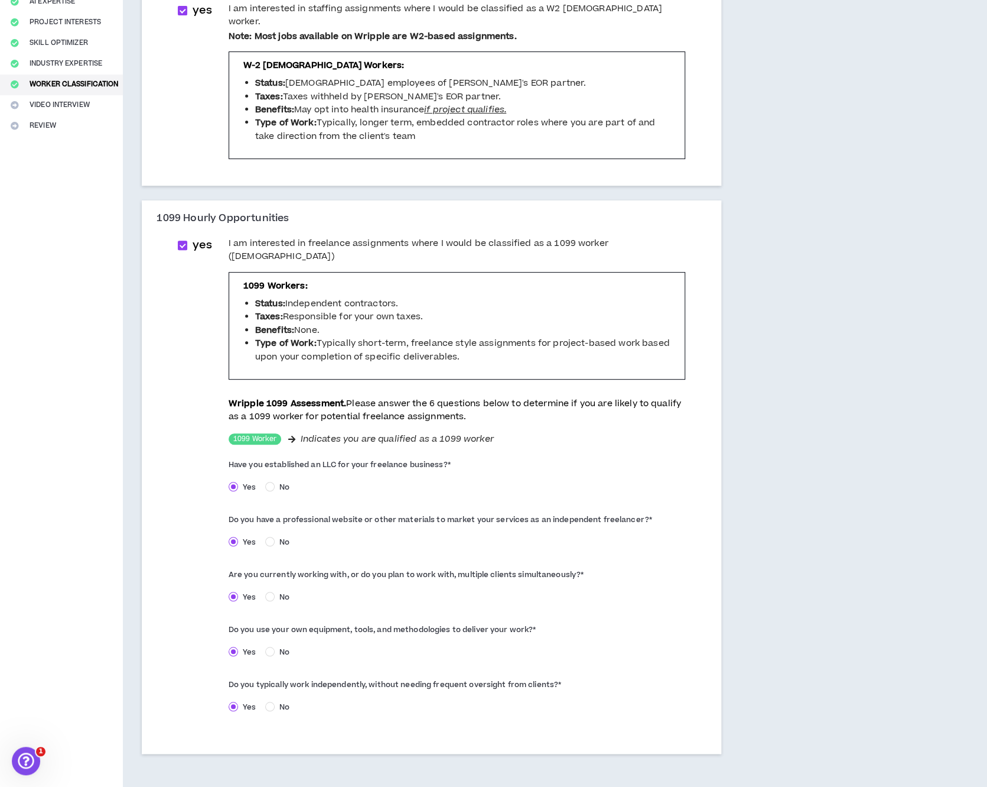
scroll to position [237, 0]
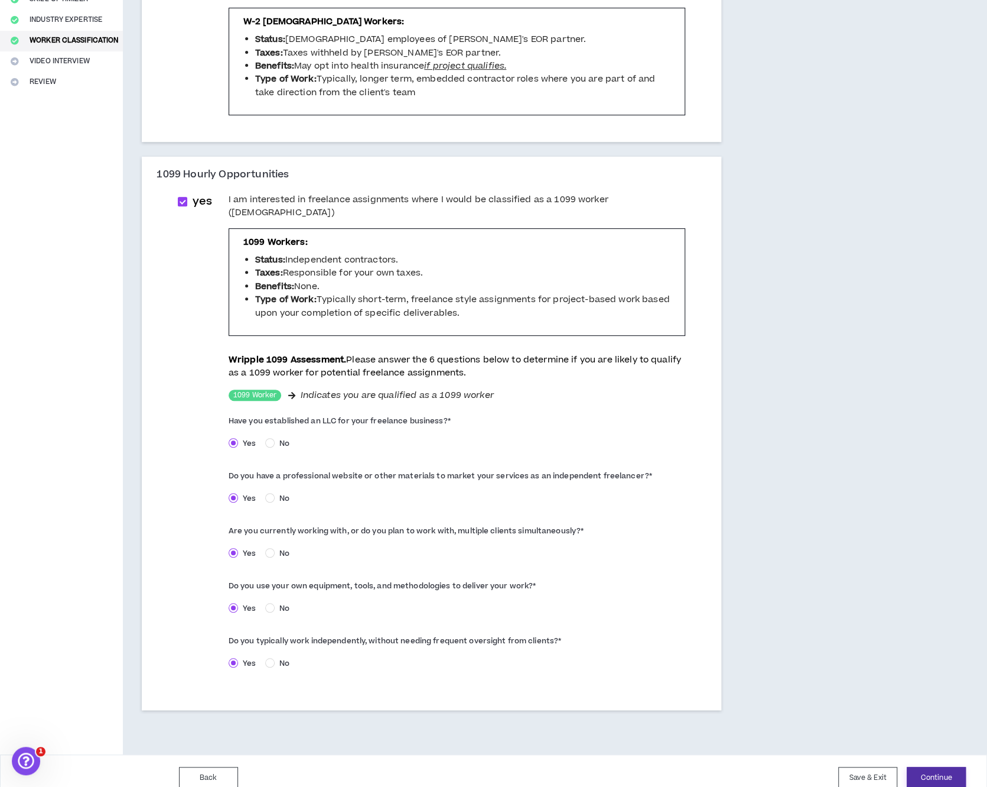
click at [928, 766] on button "Continue" at bounding box center [936, 777] width 59 height 22
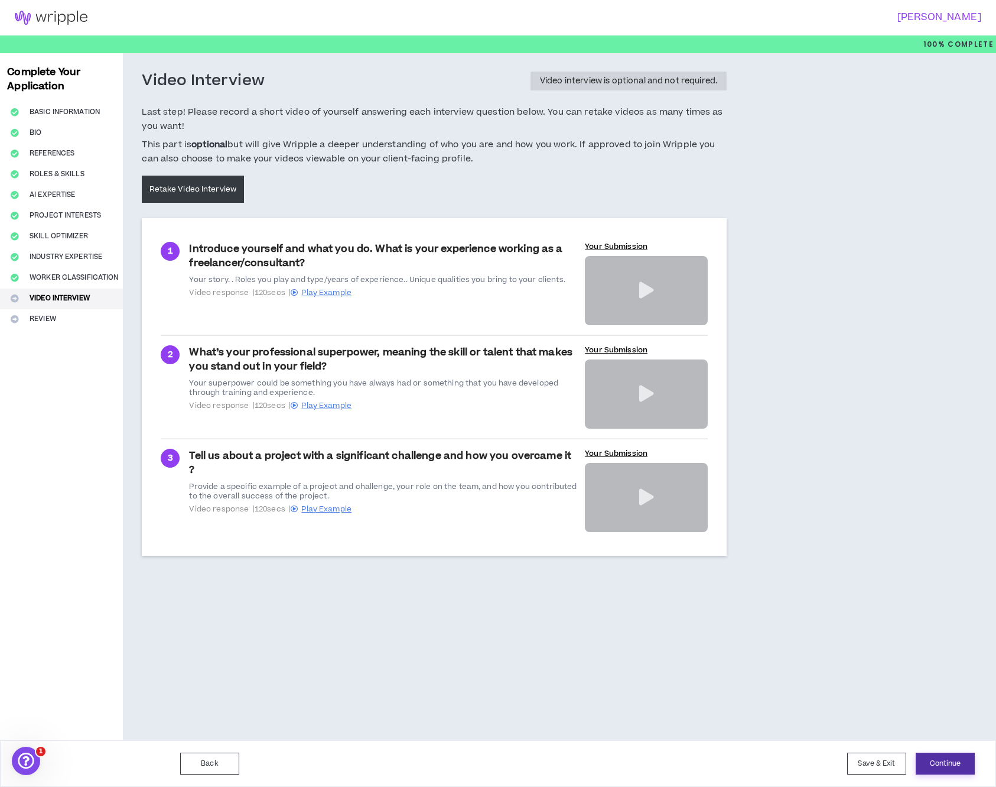
click at [954, 765] on button "Continue" at bounding box center [945, 763] width 59 height 22
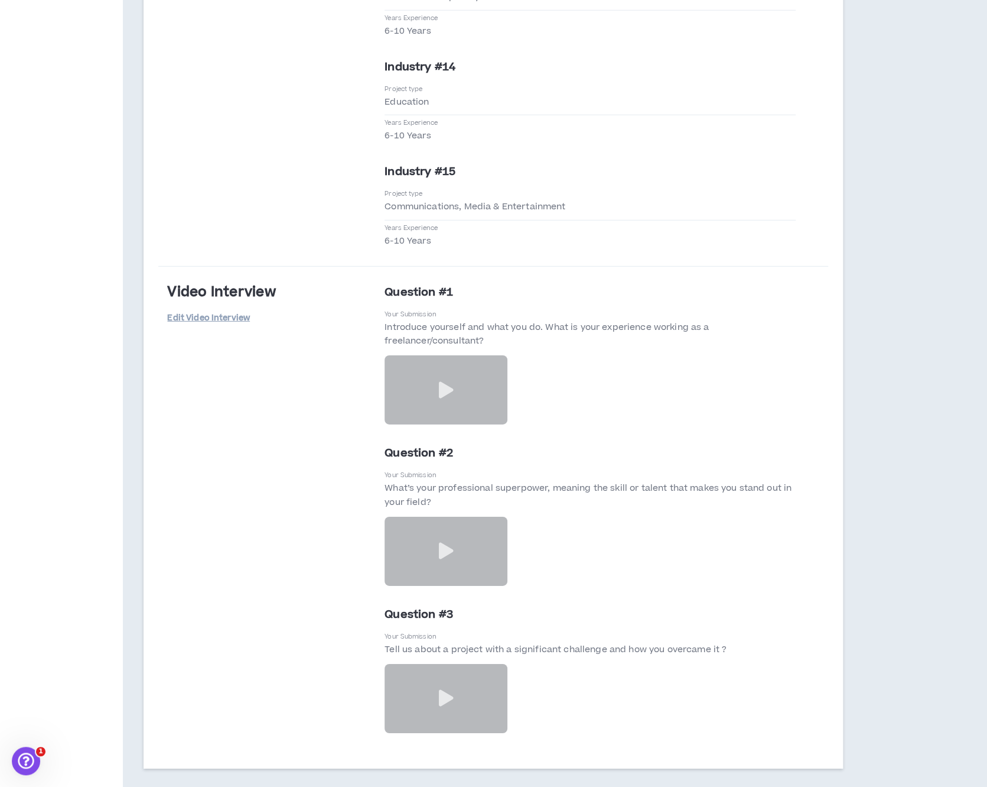
scroll to position [5277, 0]
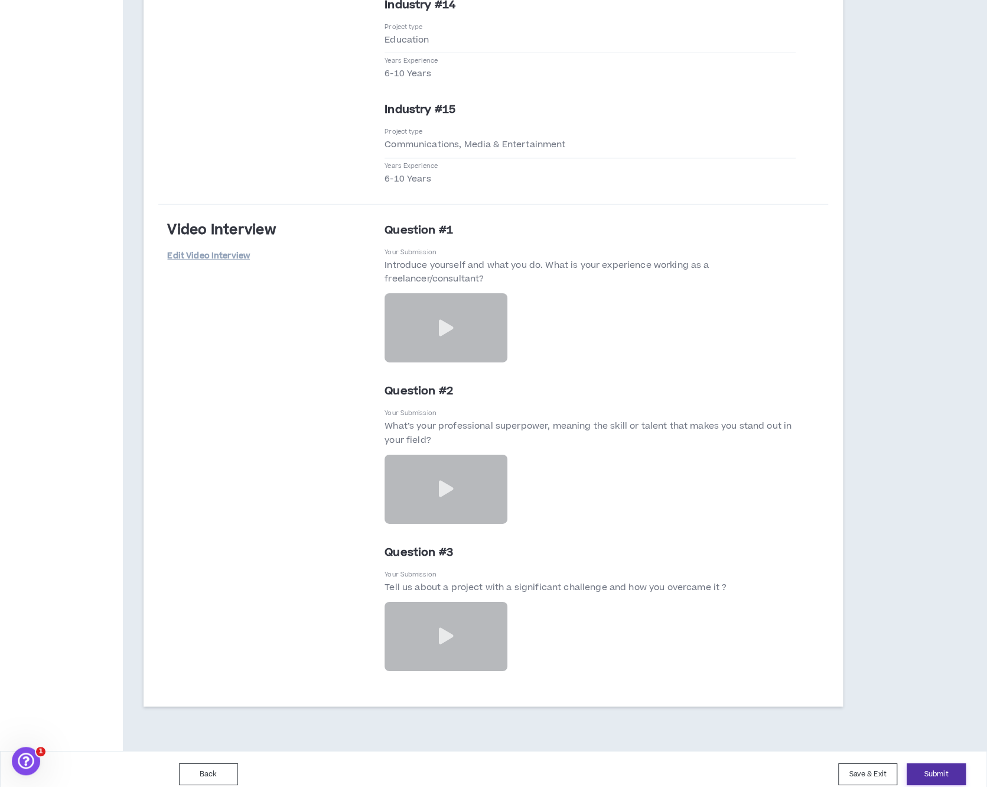
click at [940, 768] on button "Submit" at bounding box center [936, 774] width 59 height 22
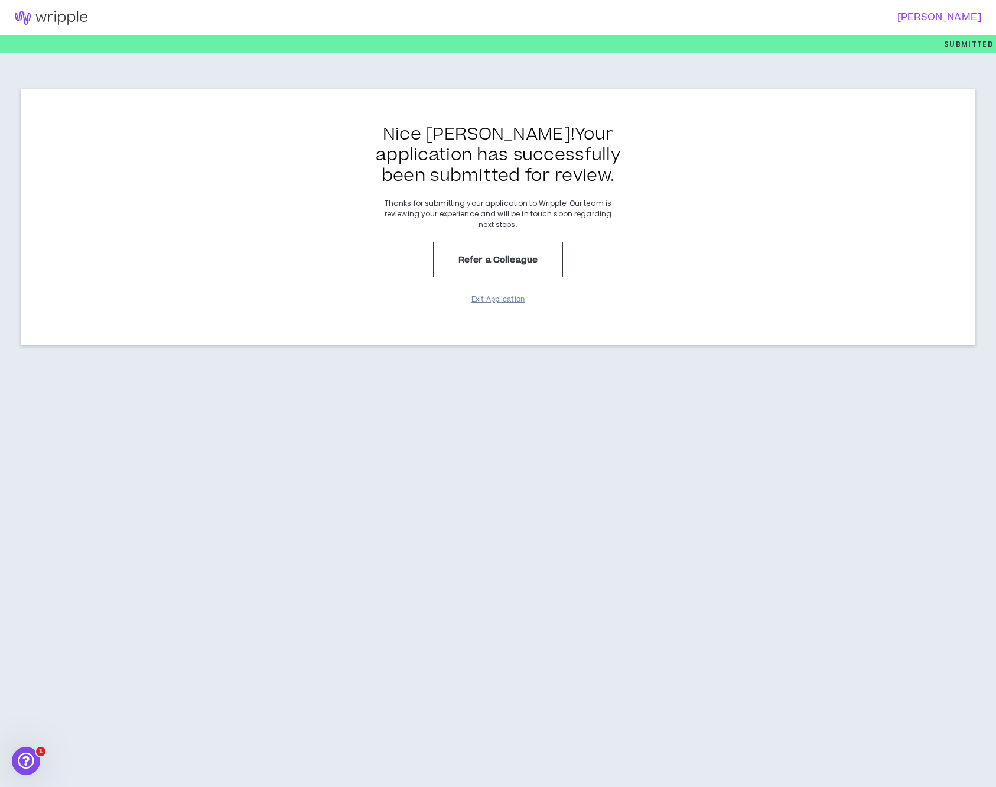
click at [509, 300] on button "Exit Application" at bounding box center [498, 299] width 59 height 21
